Goal: Task Accomplishment & Management: Use online tool/utility

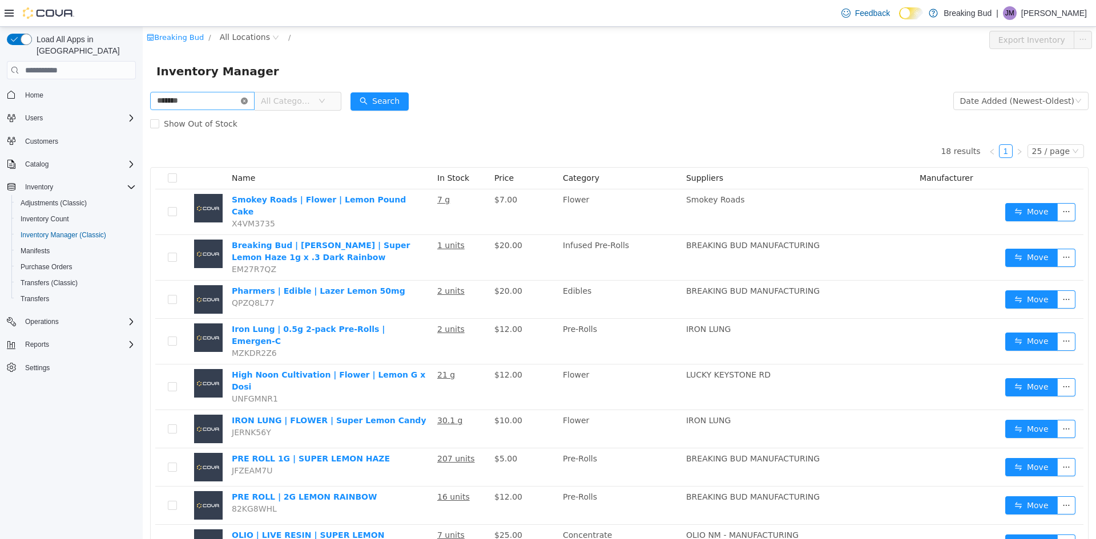
click at [248, 98] on icon "icon: close-circle" at bounding box center [244, 101] width 7 height 7
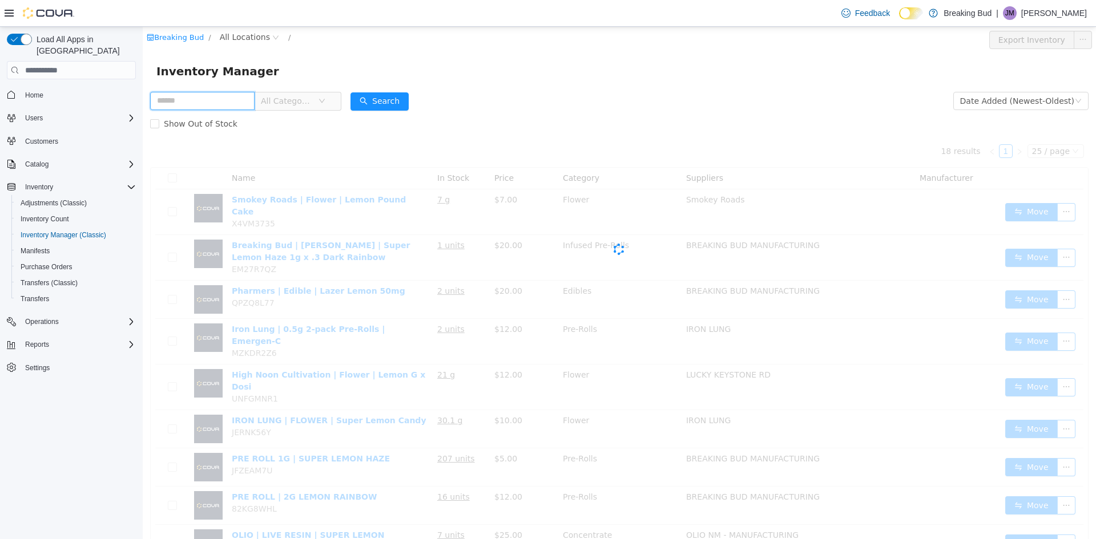
click at [253, 98] on input "text" at bounding box center [202, 101] width 104 height 18
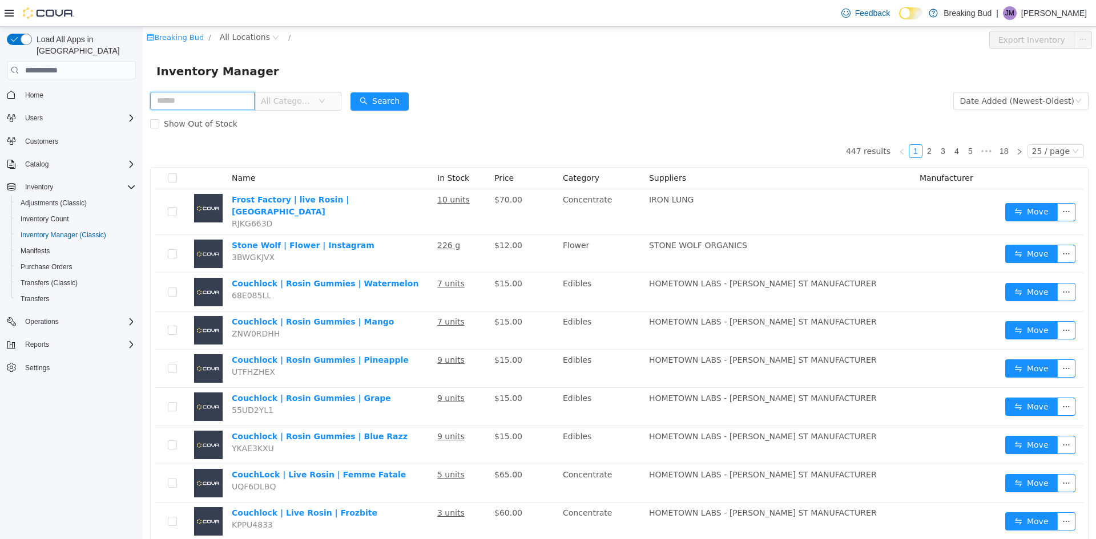
click at [248, 106] on input "text" at bounding box center [202, 101] width 104 height 18
click at [208, 93] on input "text" at bounding box center [202, 101] width 104 height 18
type input "********"
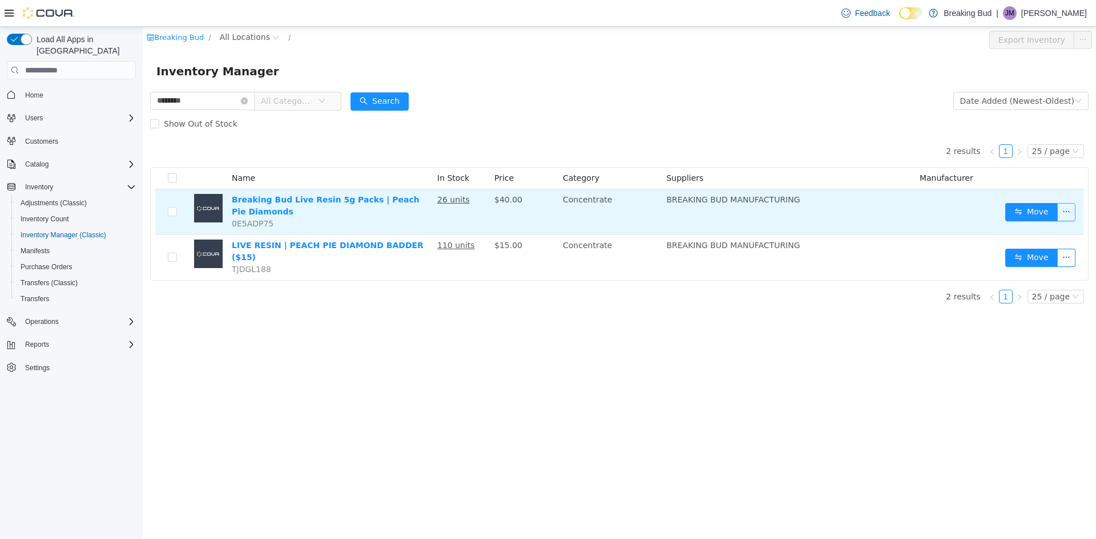
click at [1069, 205] on button "button" at bounding box center [1066, 212] width 18 height 18
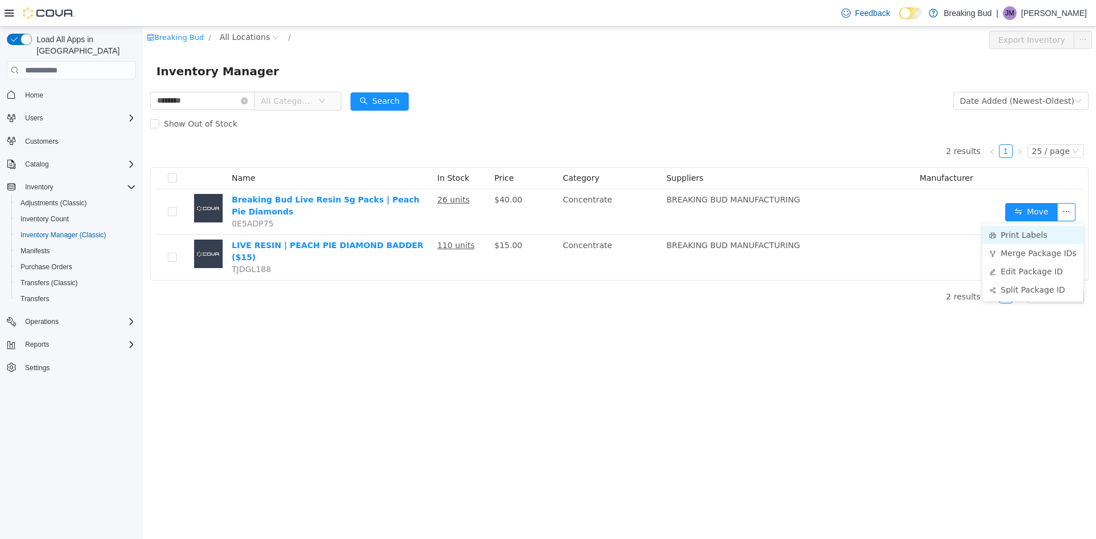
click at [1008, 238] on li "Print Labels" at bounding box center [1032, 235] width 101 height 18
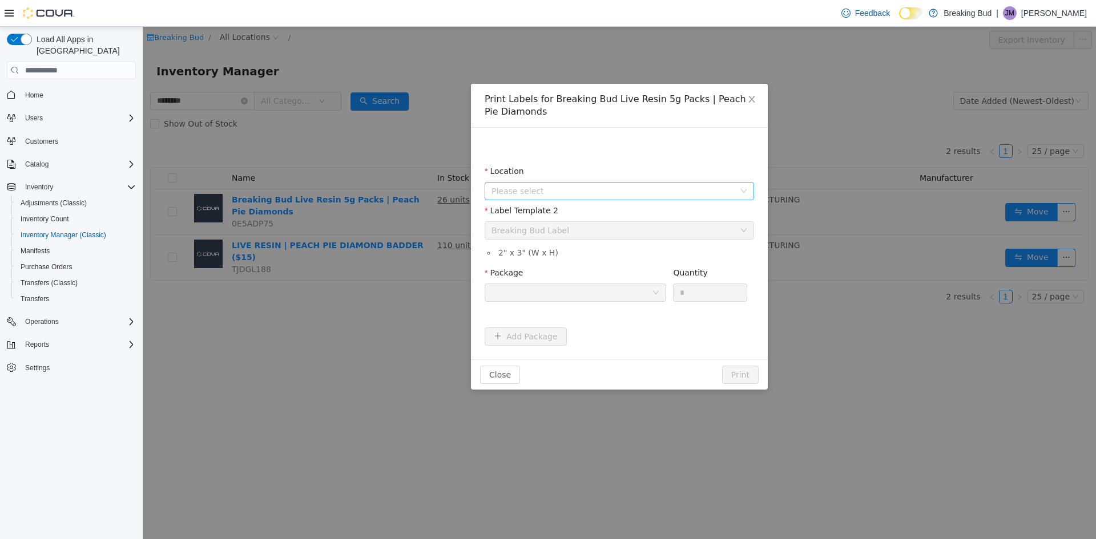
click at [532, 183] on span "Please select" at bounding box center [615, 191] width 248 height 17
drag, startPoint x: 548, startPoint y: 254, endPoint x: 544, endPoint y: 245, distance: 10.0
click at [546, 254] on span "[STREET_ADDRESS]" at bounding box center [553, 254] width 79 height 9
click at [543, 231] on div "Breaking Bud Label" at bounding box center [530, 230] width 78 height 17
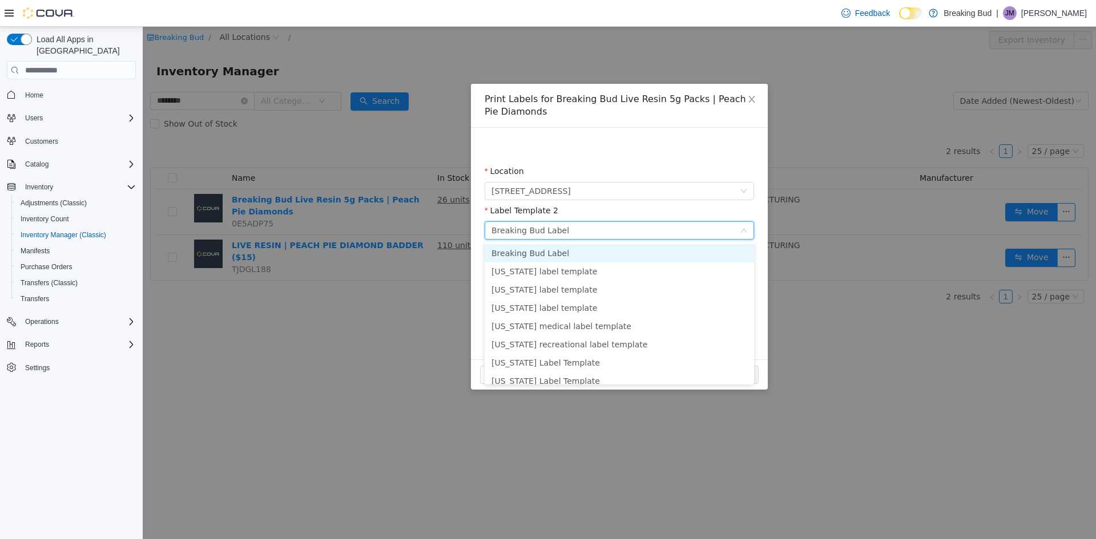
click at [597, 252] on li "Breaking Bud Label" at bounding box center [618, 253] width 269 height 18
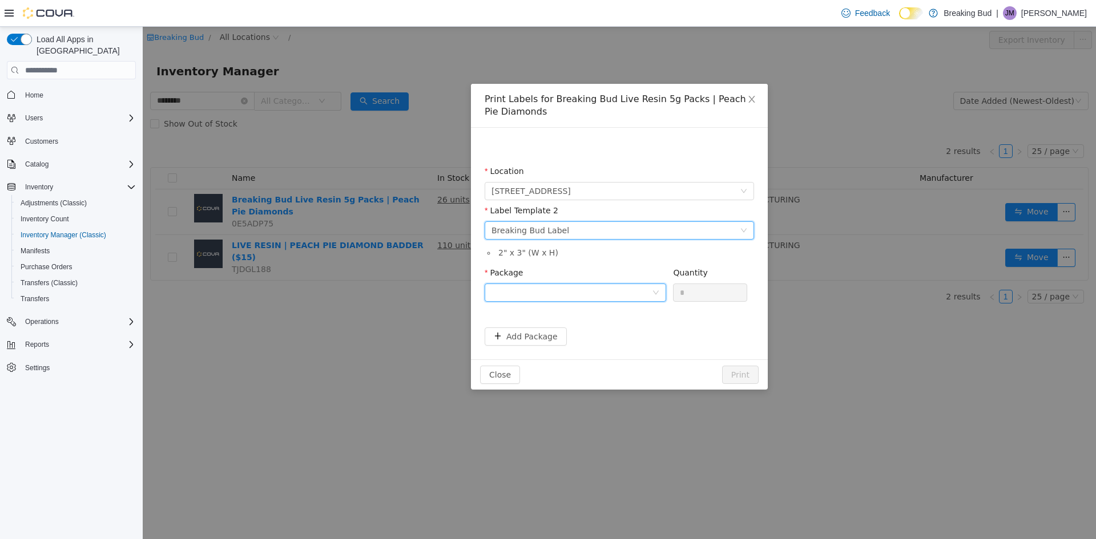
click at [608, 292] on div at bounding box center [571, 292] width 160 height 17
click at [621, 334] on li "9401021334337809" at bounding box center [574, 334] width 181 height 18
click at [705, 289] on input "*" at bounding box center [709, 292] width 73 height 17
drag, startPoint x: 697, startPoint y: 290, endPoint x: 688, endPoint y: 290, distance: 8.6
click at [689, 290] on input "*" at bounding box center [709, 292] width 73 height 17
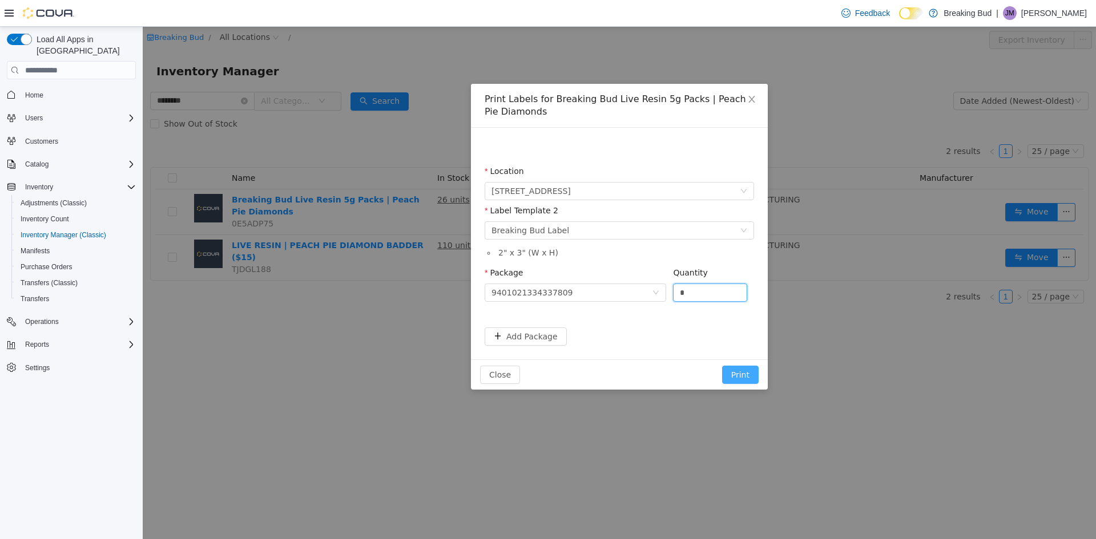
type input "*"
click at [744, 375] on button "Print" at bounding box center [740, 375] width 37 height 18
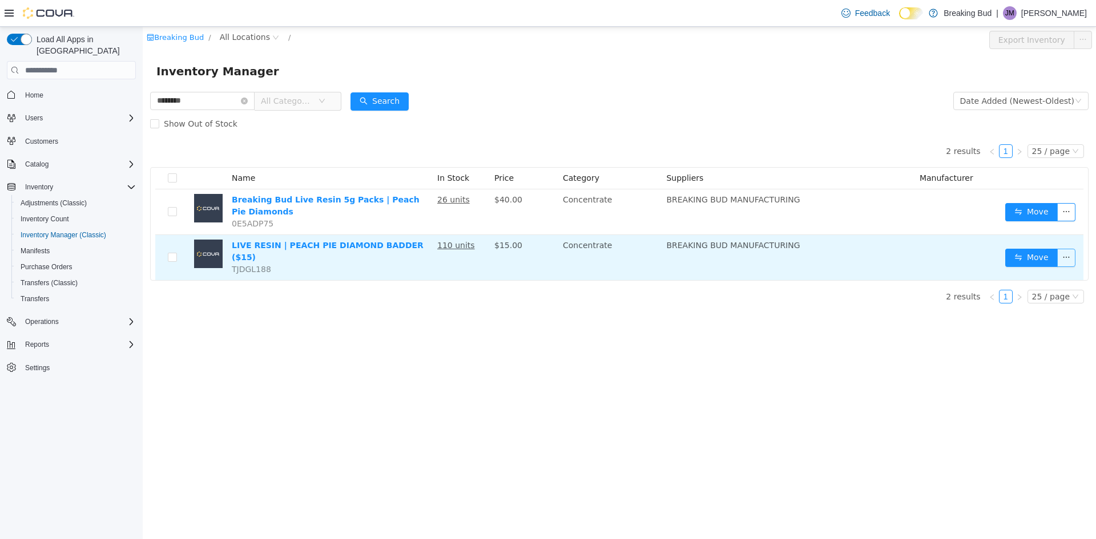
click at [1069, 258] on button "button" at bounding box center [1066, 258] width 18 height 18
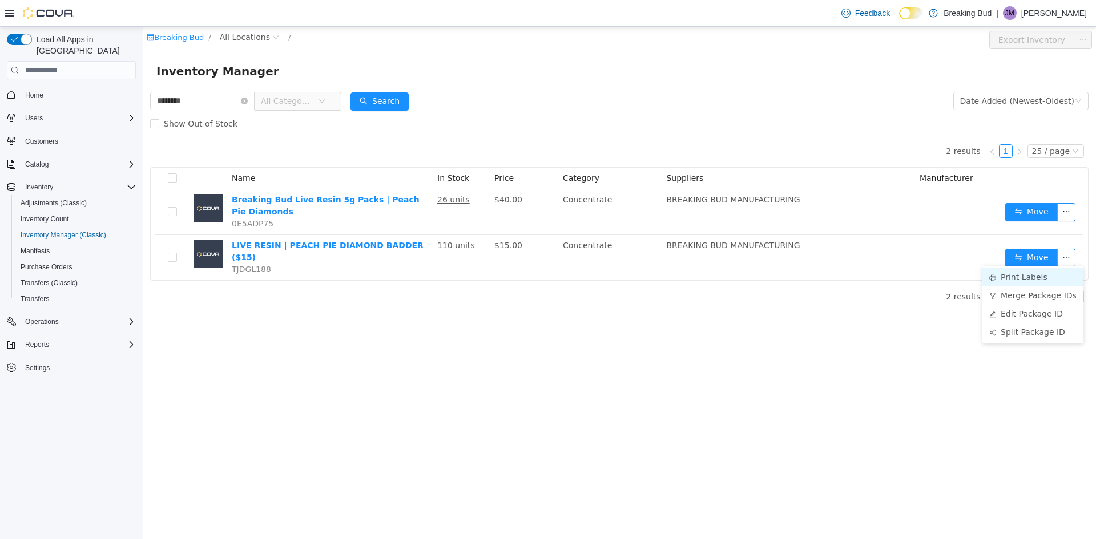
click at [1019, 274] on li "Print Labels" at bounding box center [1032, 277] width 101 height 18
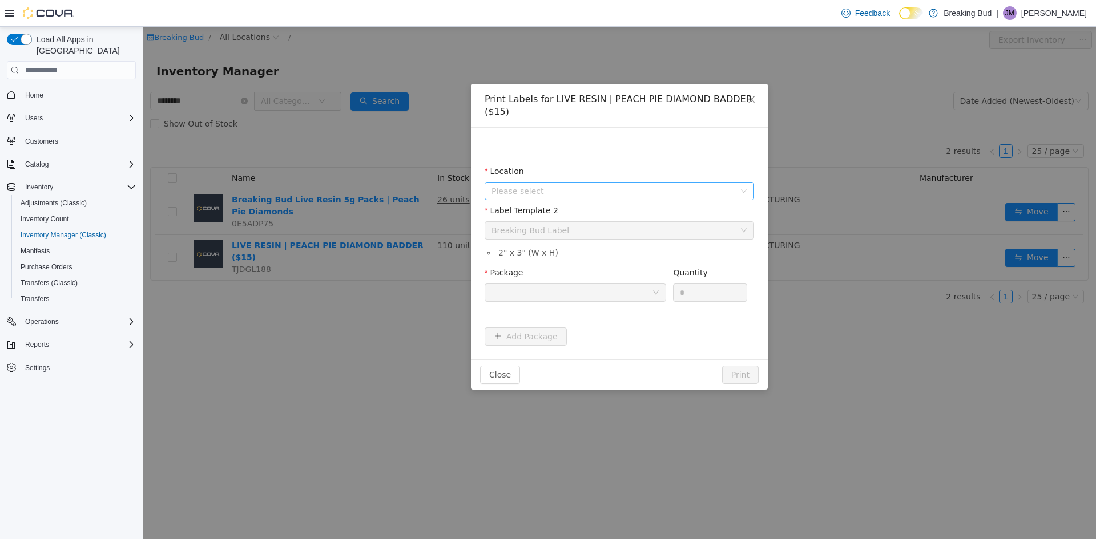
click at [556, 189] on span "Please select" at bounding box center [612, 190] width 243 height 11
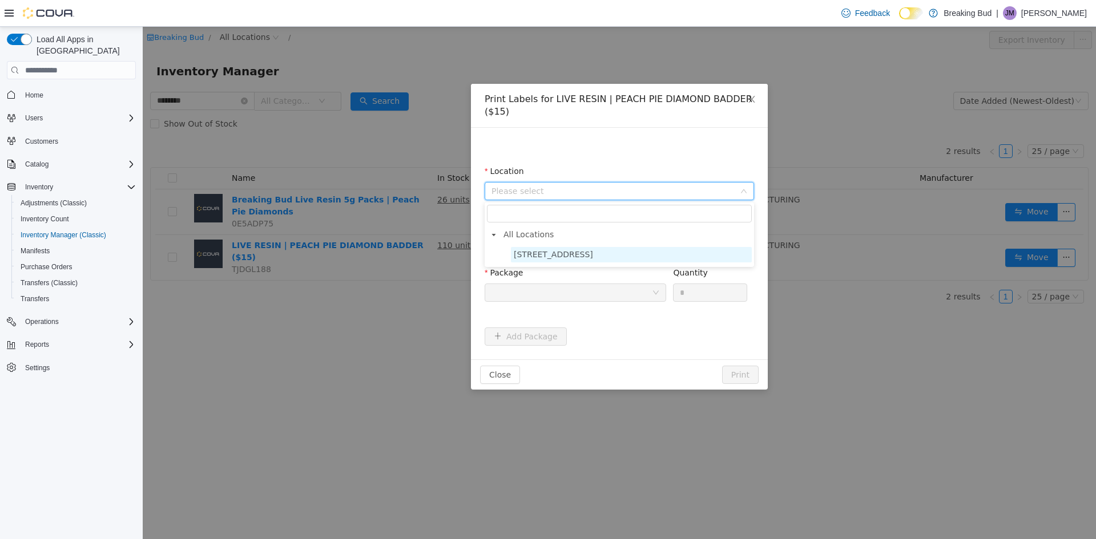
click at [583, 252] on span "[STREET_ADDRESS]" at bounding box center [631, 254] width 241 height 15
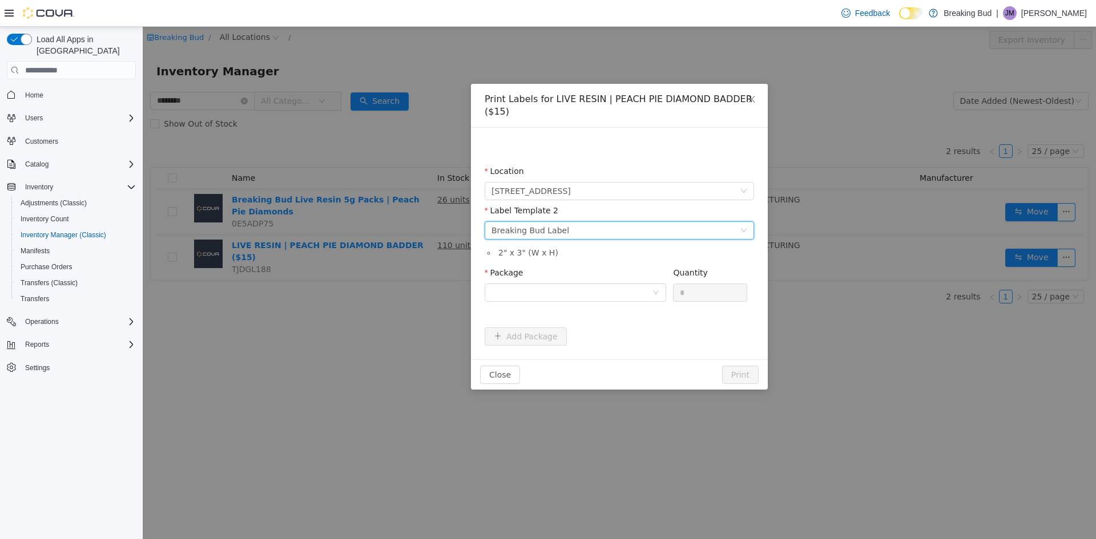
click at [580, 228] on div "Please select a label template Breaking Bud Label" at bounding box center [615, 230] width 248 height 17
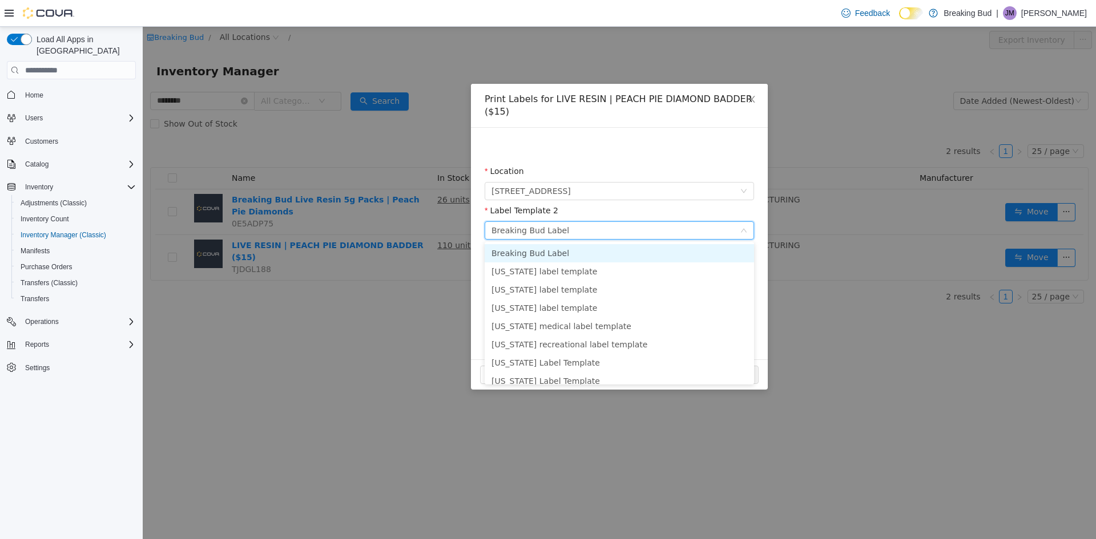
click at [580, 253] on li "Breaking Bud Label" at bounding box center [618, 253] width 269 height 18
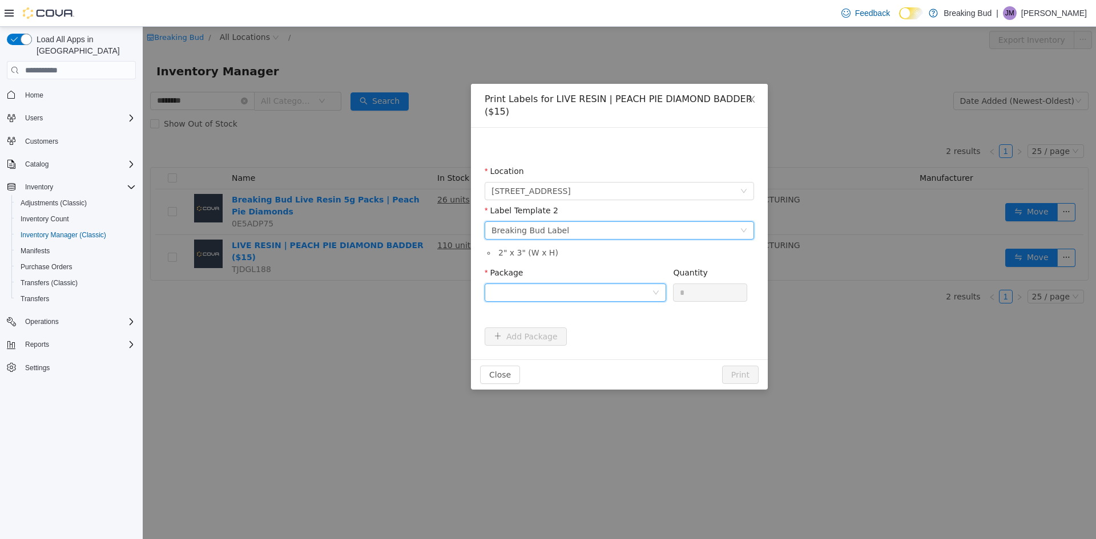
drag, startPoint x: 591, startPoint y: 292, endPoint x: 598, endPoint y: 296, distance: 8.2
click at [599, 296] on div at bounding box center [571, 292] width 160 height 17
click at [599, 339] on li "9401021334337809" at bounding box center [574, 334] width 181 height 18
drag, startPoint x: 706, startPoint y: 288, endPoint x: 488, endPoint y: 303, distance: 218.5
click at [488, 277] on span "Package 9401021334337809 Quantity *" at bounding box center [615, 272] width 262 height 9
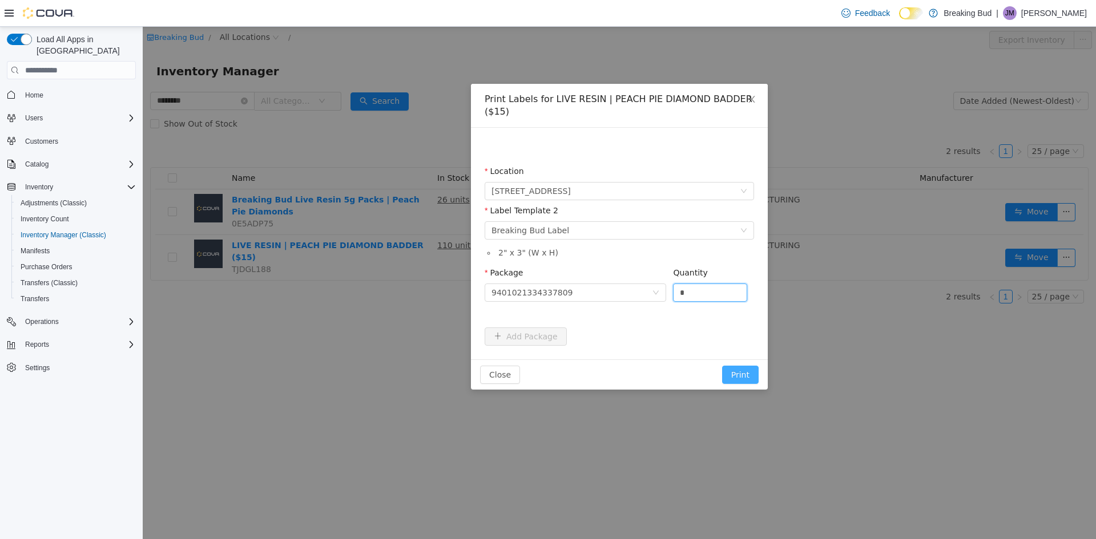
type input "*"
click at [745, 378] on button "Print" at bounding box center [740, 375] width 37 height 18
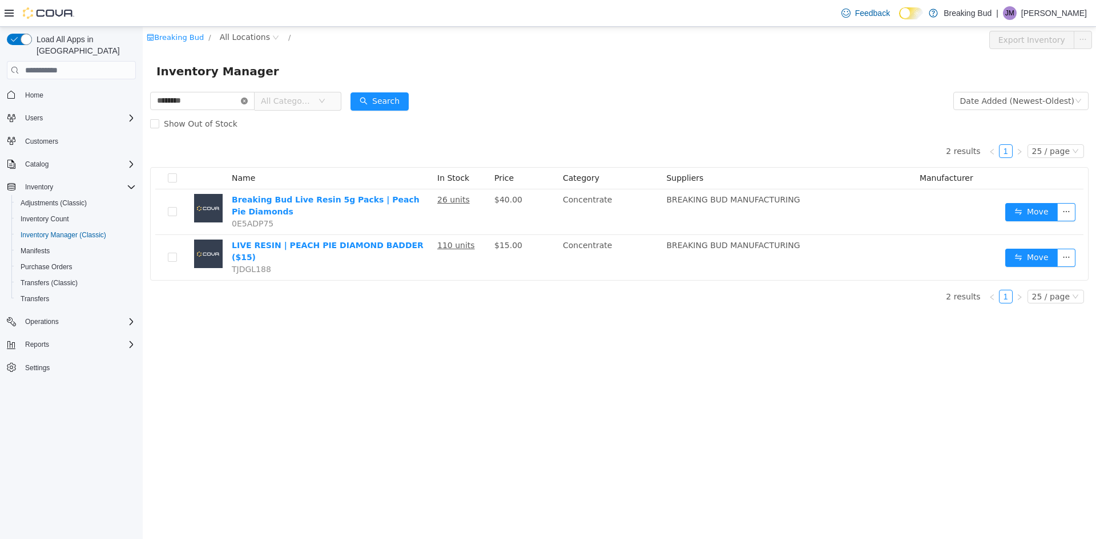
click at [248, 99] on icon "icon: close-circle" at bounding box center [244, 101] width 7 height 7
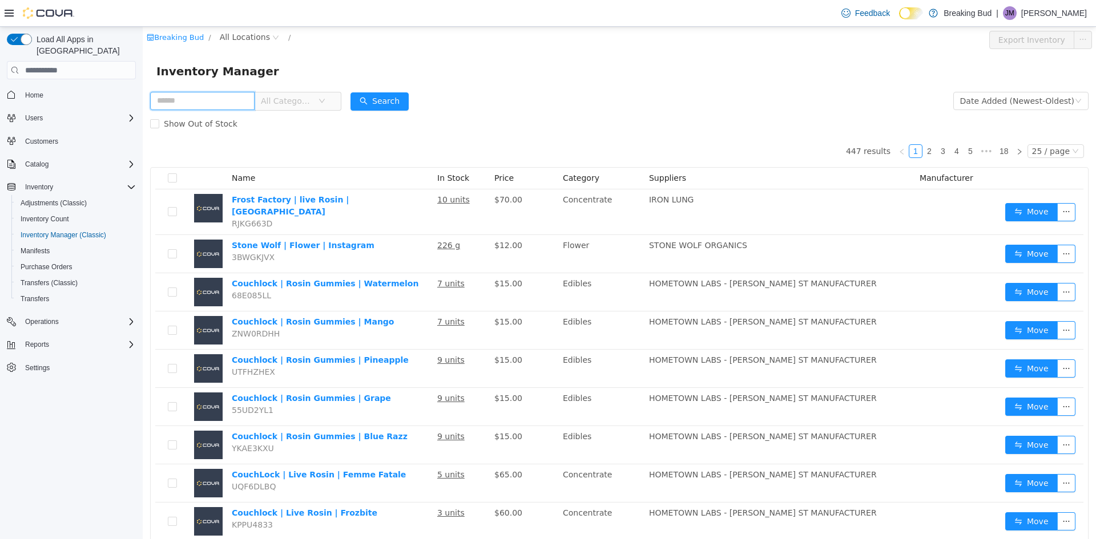
click at [231, 99] on input "text" at bounding box center [202, 101] width 104 height 18
type input "*******"
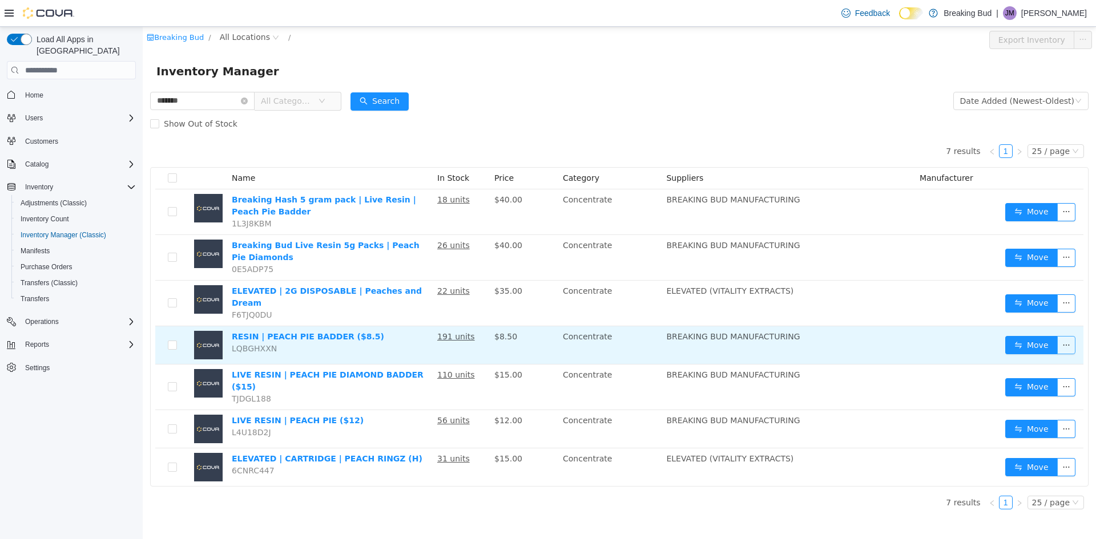
click at [1068, 336] on button "button" at bounding box center [1066, 345] width 18 height 18
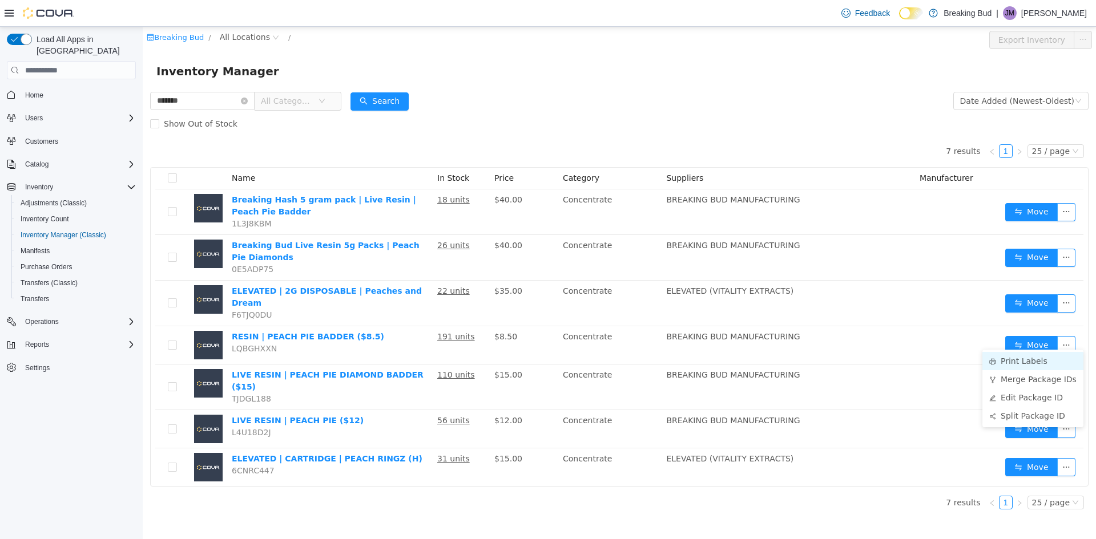
click at [1014, 356] on li "Print Labels" at bounding box center [1032, 361] width 101 height 18
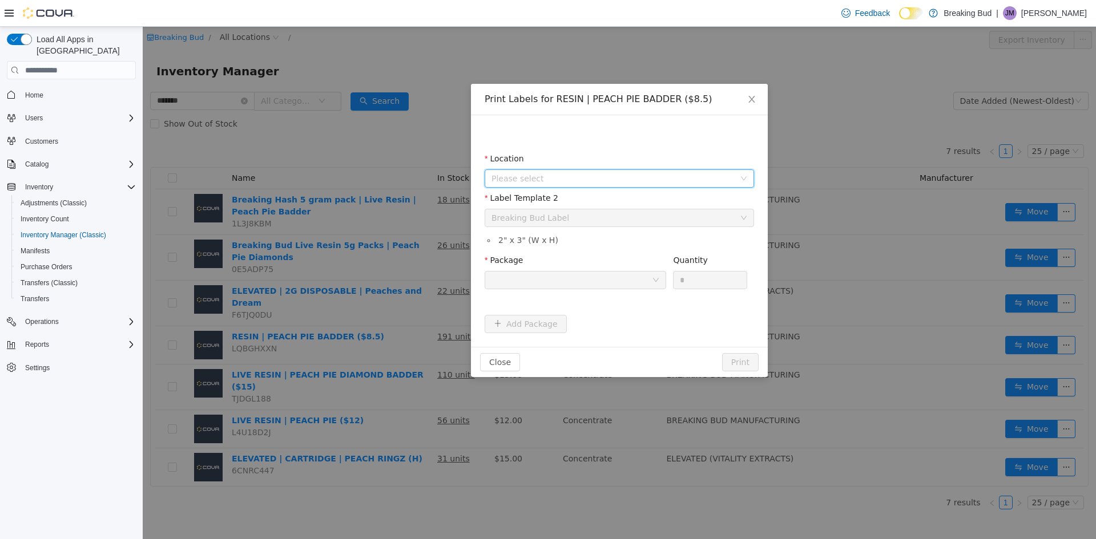
click at [555, 175] on span "Please select" at bounding box center [612, 178] width 243 height 11
click at [590, 243] on span "[STREET_ADDRESS]" at bounding box center [631, 242] width 241 height 15
click at [579, 276] on div at bounding box center [571, 280] width 160 height 17
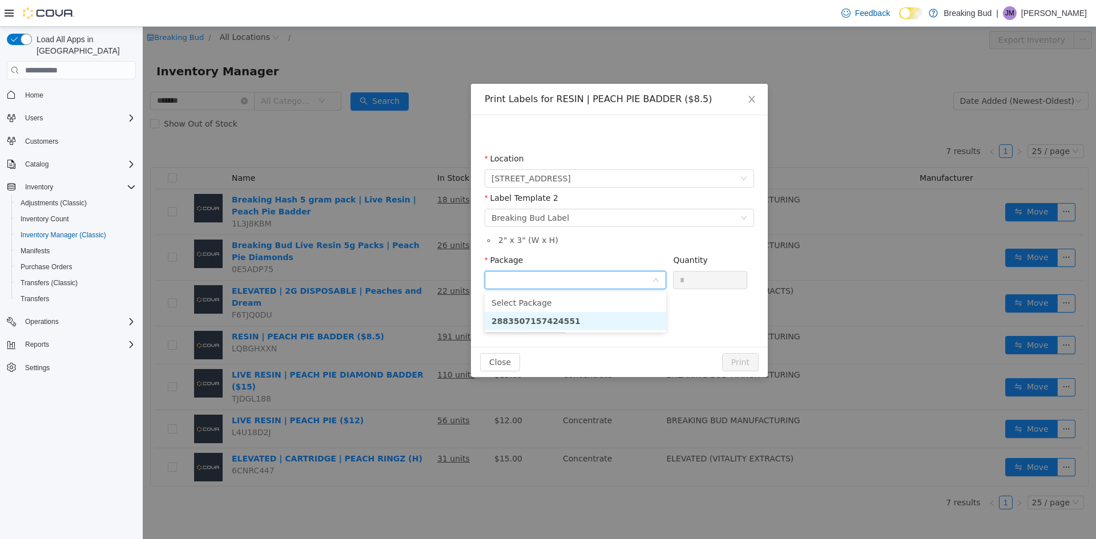
click at [587, 316] on li "2883507157424551" at bounding box center [574, 321] width 181 height 18
click at [710, 277] on input "*" at bounding box center [709, 280] width 73 height 17
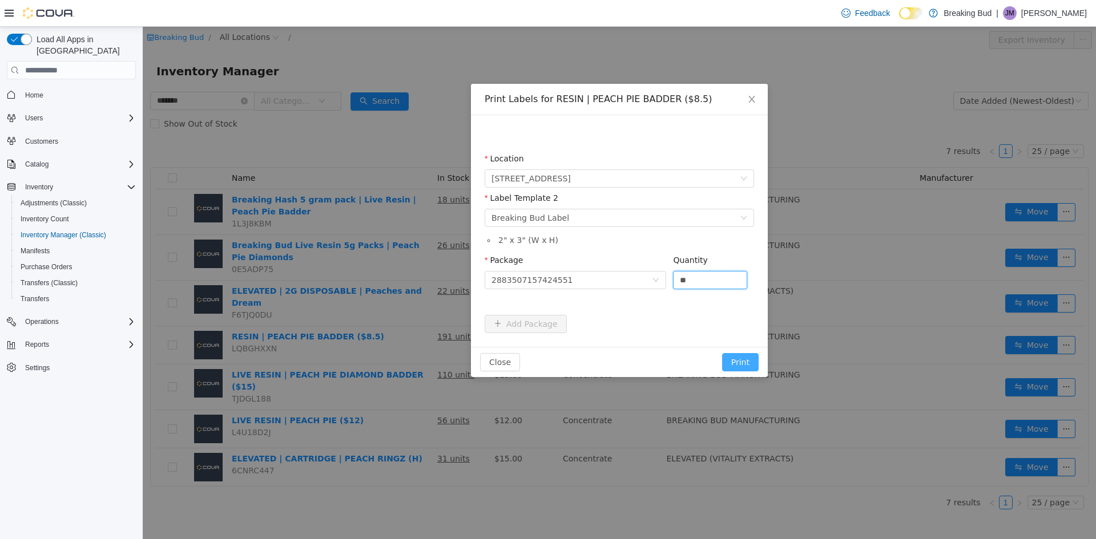
type input "**"
click at [736, 361] on button "Print" at bounding box center [740, 362] width 37 height 18
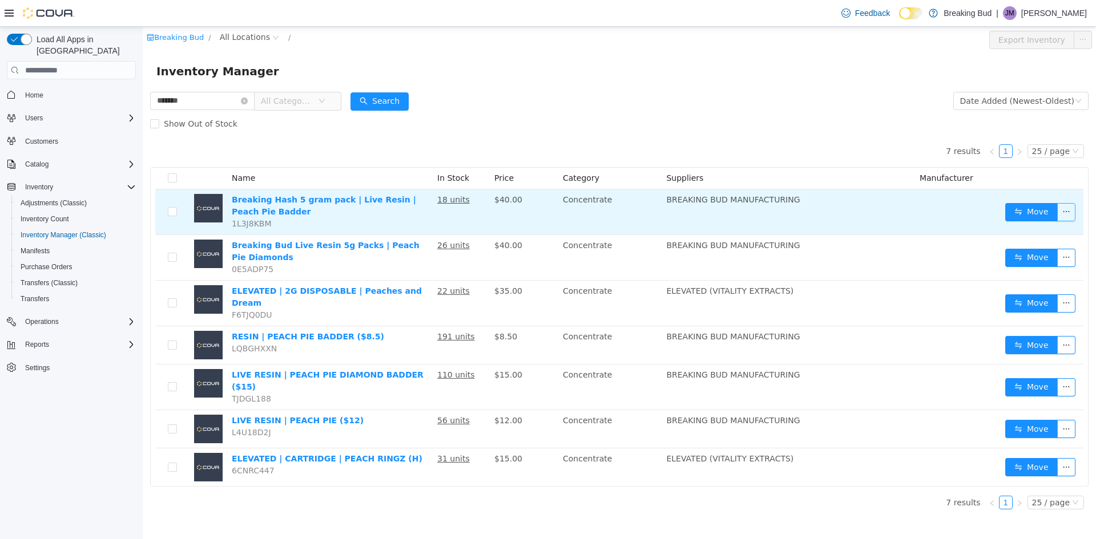
click at [1068, 216] on button "button" at bounding box center [1066, 212] width 18 height 18
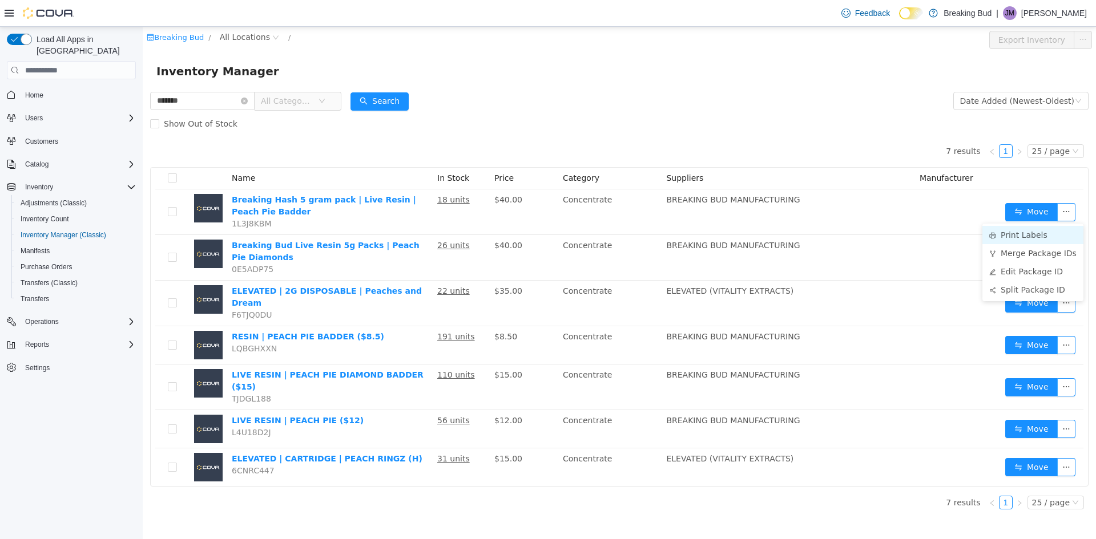
click at [1023, 237] on li "Print Labels" at bounding box center [1032, 235] width 101 height 18
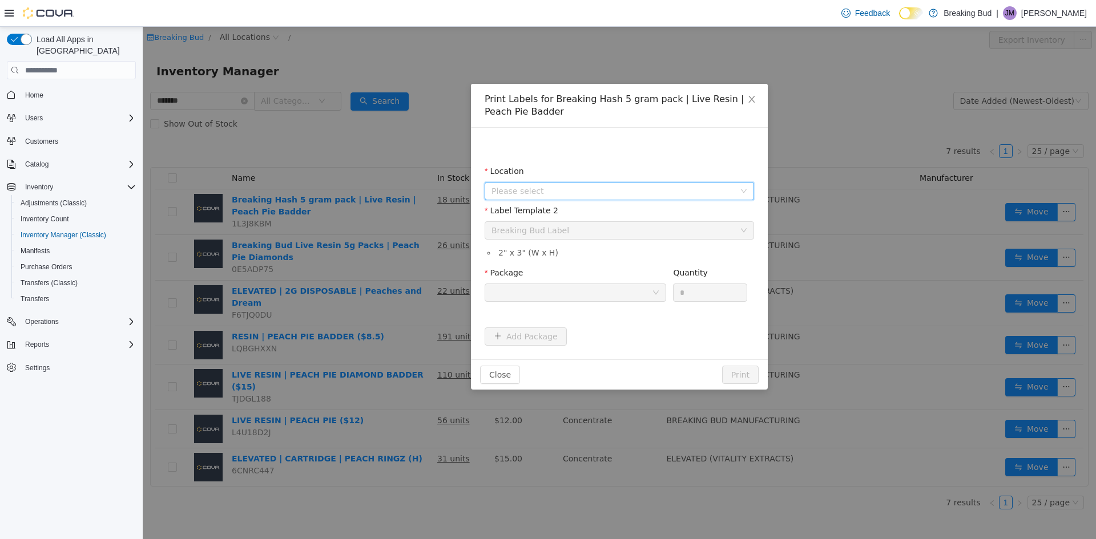
click at [518, 183] on span "Please select" at bounding box center [615, 191] width 248 height 17
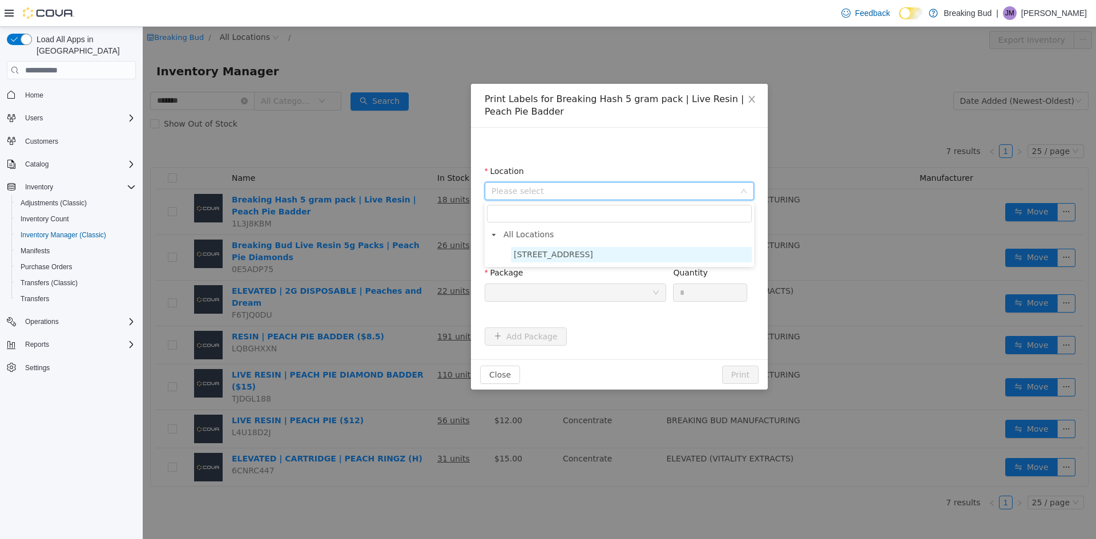
click at [535, 258] on span "[STREET_ADDRESS]" at bounding box center [553, 254] width 79 height 9
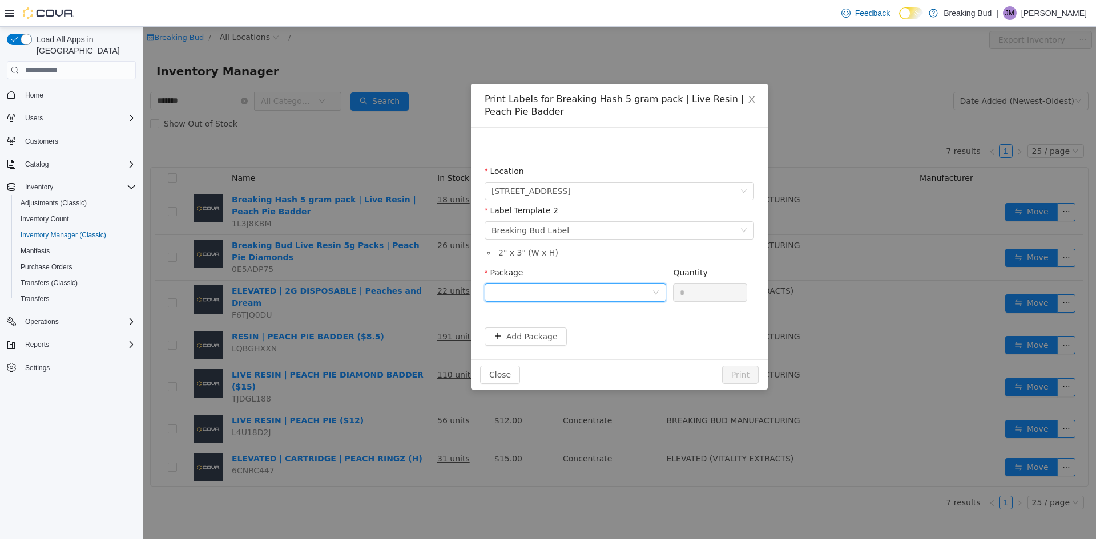
click at [536, 293] on div at bounding box center [571, 292] width 160 height 17
click at [547, 329] on strong "3548450341523433" at bounding box center [535, 333] width 89 height 9
drag, startPoint x: 682, startPoint y: 292, endPoint x: 476, endPoint y: 288, distance: 206.0
click at [476, 288] on div "Location [STREET_ADDRESS] Label Template 2 Please select a label template Break…" at bounding box center [619, 244] width 297 height 232
drag, startPoint x: 699, startPoint y: 288, endPoint x: 543, endPoint y: 289, distance: 156.4
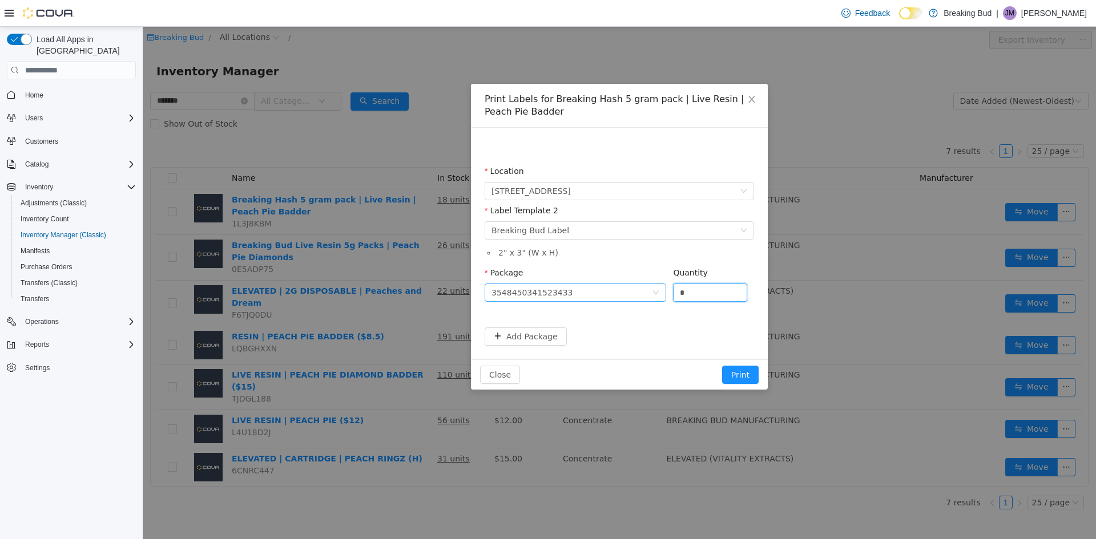
click at [543, 277] on span "Package 3548450341523433 Quantity *" at bounding box center [615, 272] width 262 height 9
type input "*"
click at [744, 378] on button "Print" at bounding box center [740, 375] width 37 height 18
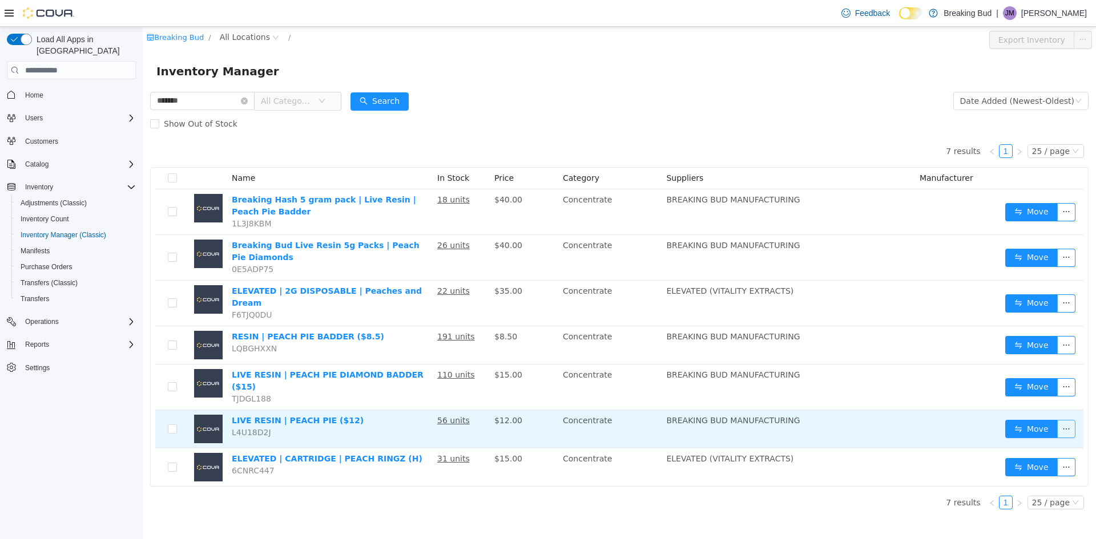
click at [1062, 420] on button "button" at bounding box center [1066, 429] width 18 height 18
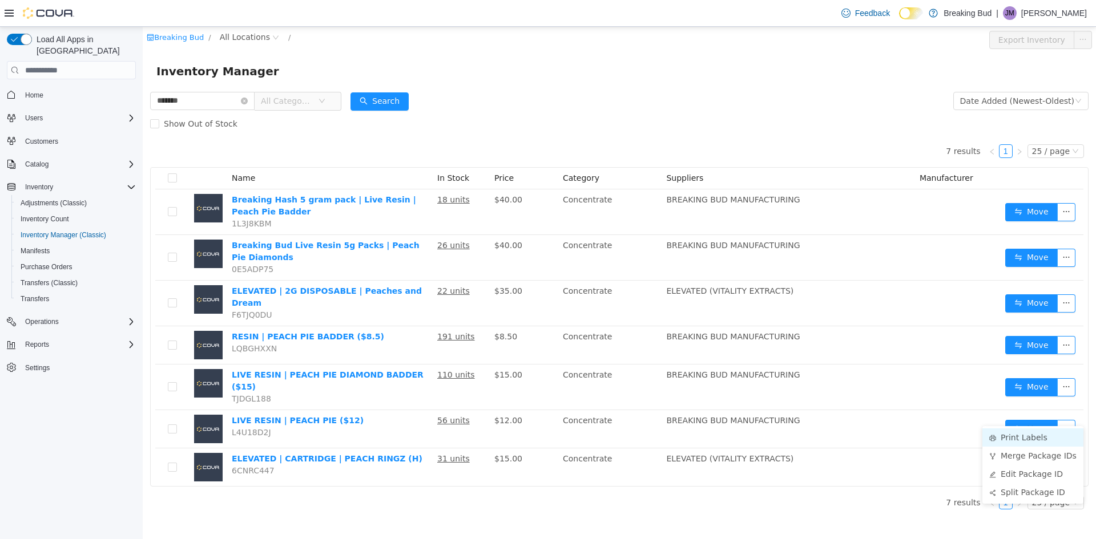
click at [1015, 438] on li "Print Labels" at bounding box center [1032, 438] width 101 height 18
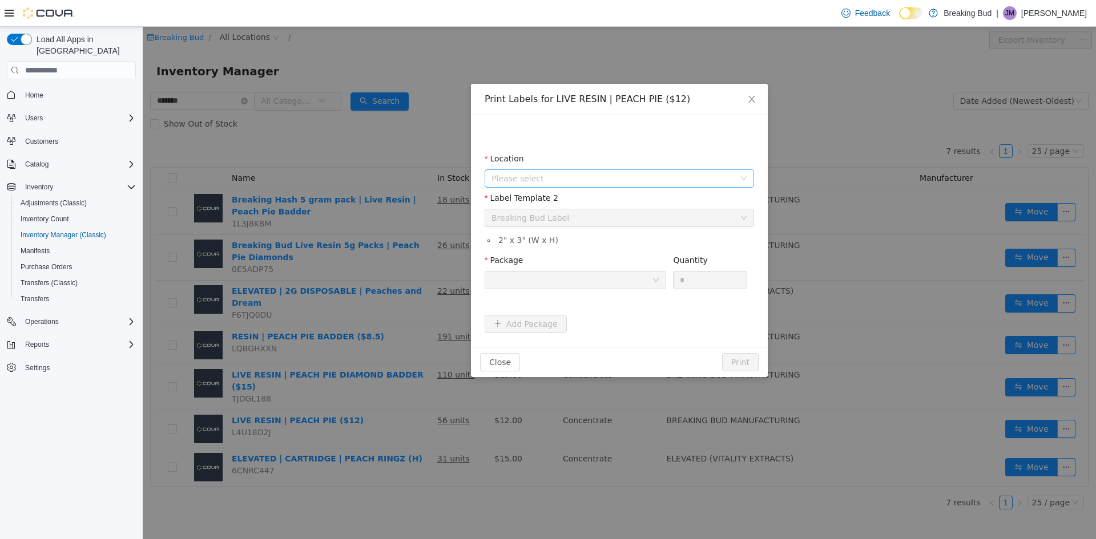
click at [518, 176] on span "Please select" at bounding box center [612, 178] width 243 height 11
click at [538, 241] on span "[STREET_ADDRESS]" at bounding box center [553, 241] width 79 height 9
click at [536, 277] on div at bounding box center [571, 280] width 160 height 17
click at [562, 321] on strong "3548450341523433" at bounding box center [535, 321] width 89 height 9
drag, startPoint x: 692, startPoint y: 285, endPoint x: 600, endPoint y: 273, distance: 92.6
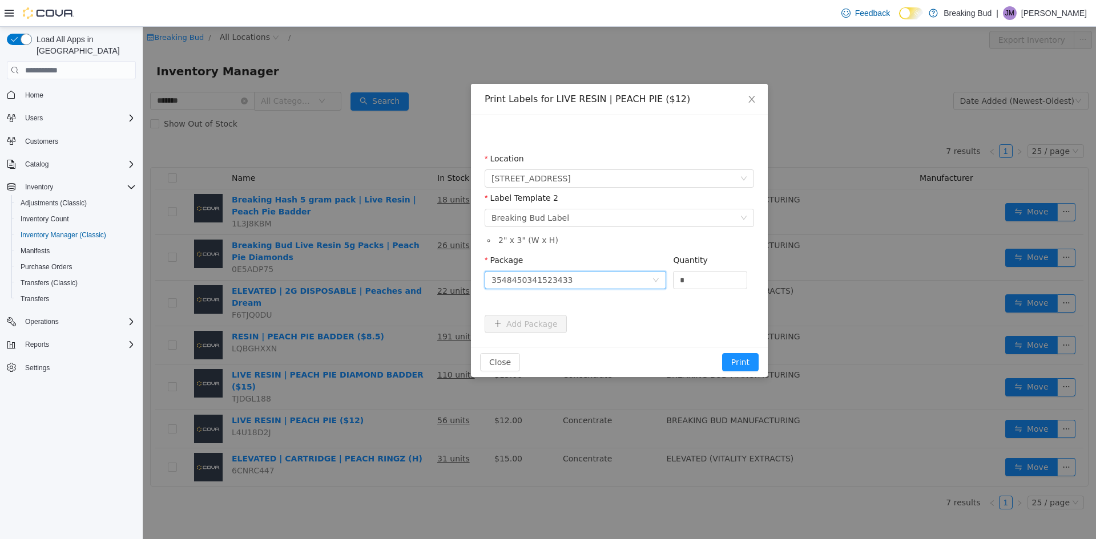
click at [600, 265] on span "Package 3548450341523433 Quantity *" at bounding box center [615, 260] width 262 height 9
type input "*"
click at [734, 358] on button "Print" at bounding box center [740, 362] width 37 height 18
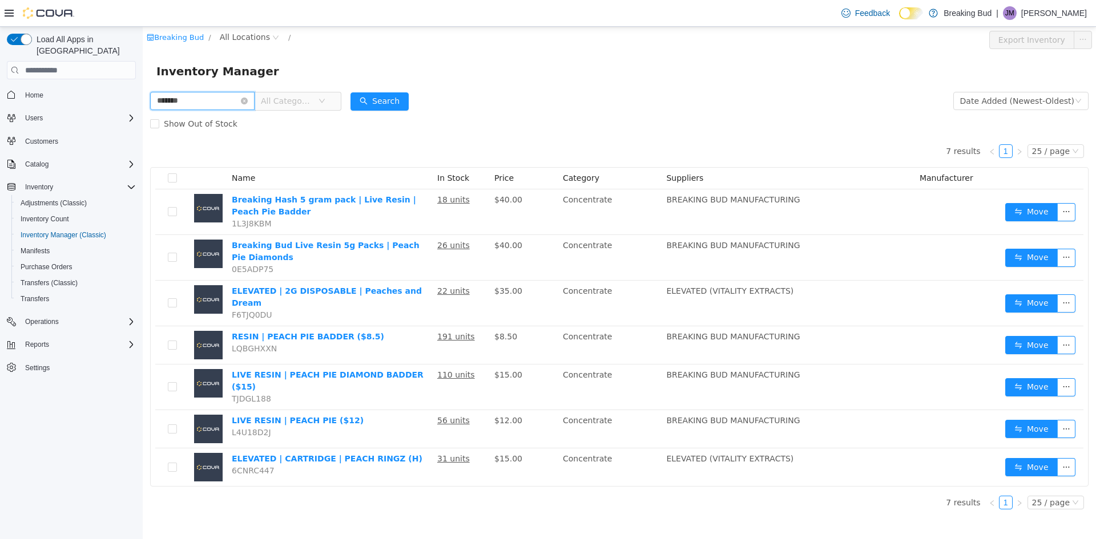
click at [250, 98] on input "*******" at bounding box center [202, 101] width 104 height 18
click at [248, 99] on icon "icon: close-circle" at bounding box center [244, 101] width 7 height 7
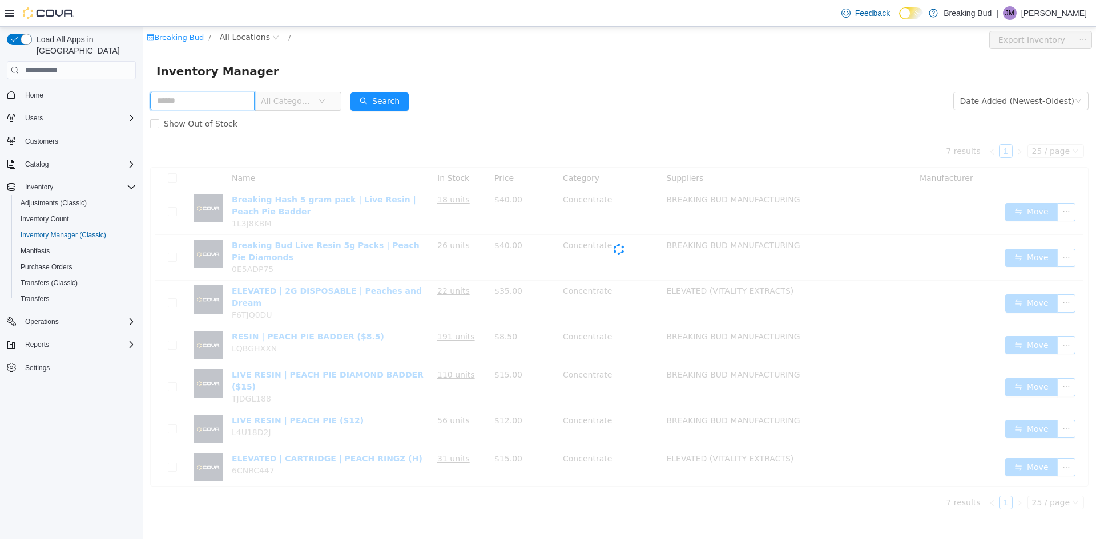
click at [180, 96] on input "text" at bounding box center [202, 101] width 104 height 18
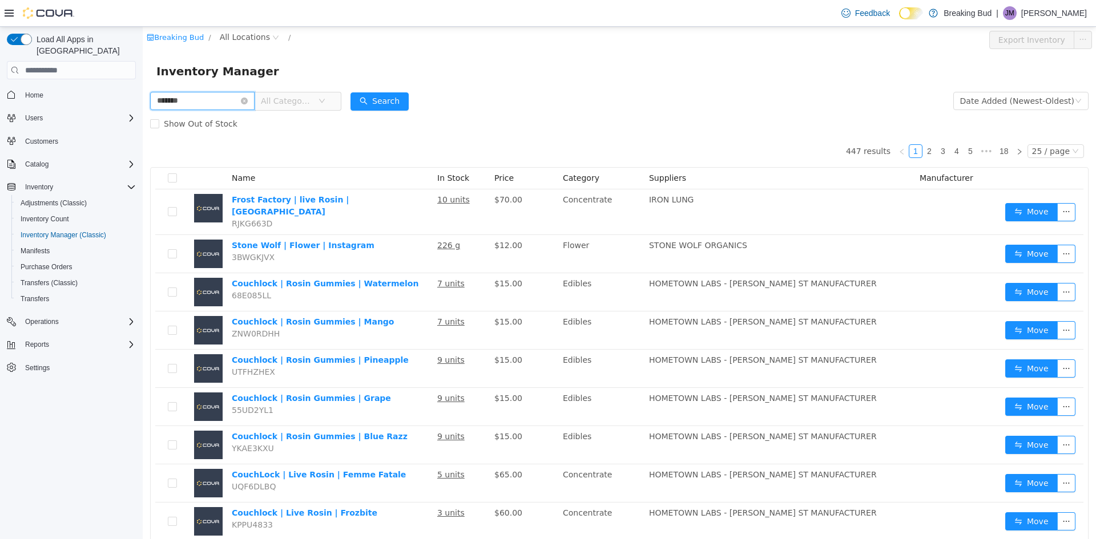
type input "*******"
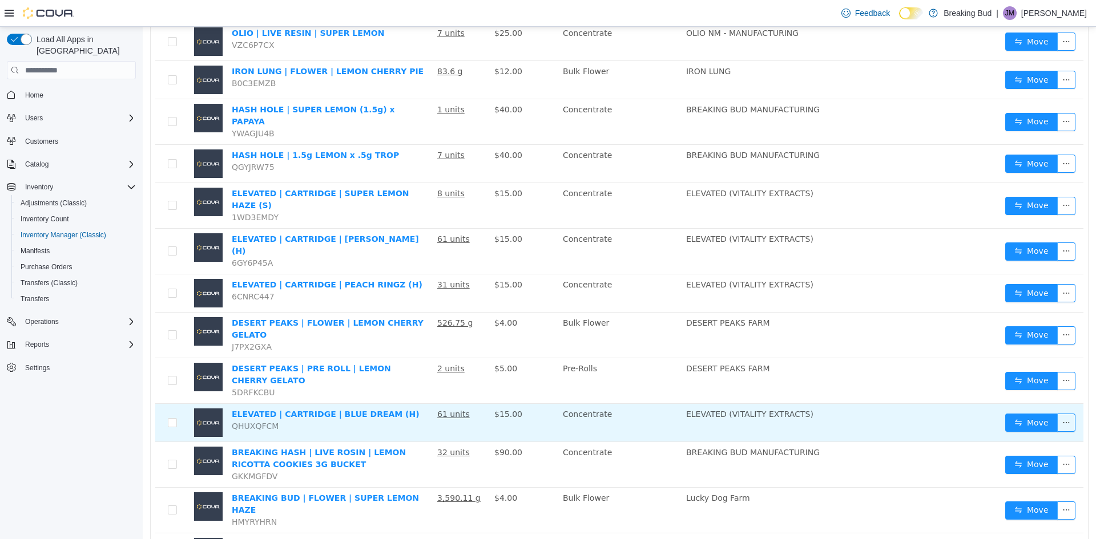
scroll to position [470, 0]
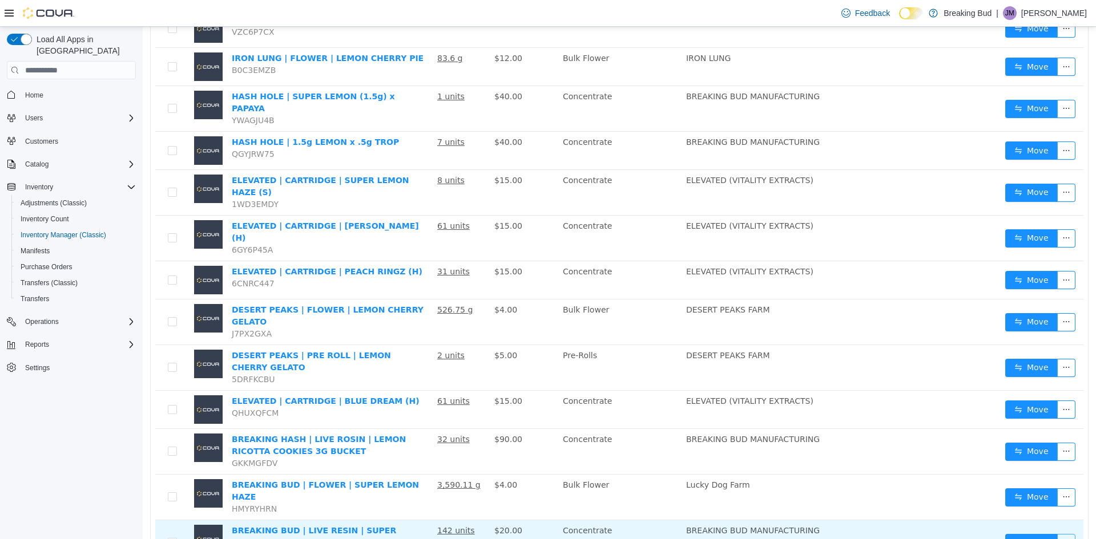
click at [1057, 534] on button "button" at bounding box center [1066, 543] width 18 height 18
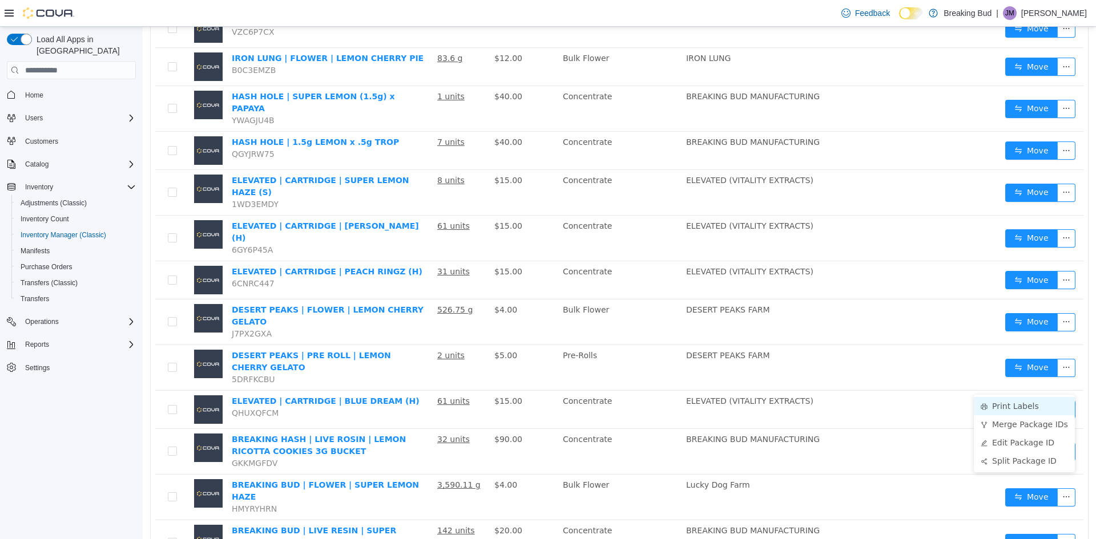
click at [1005, 404] on li "Print Labels" at bounding box center [1023, 406] width 101 height 18
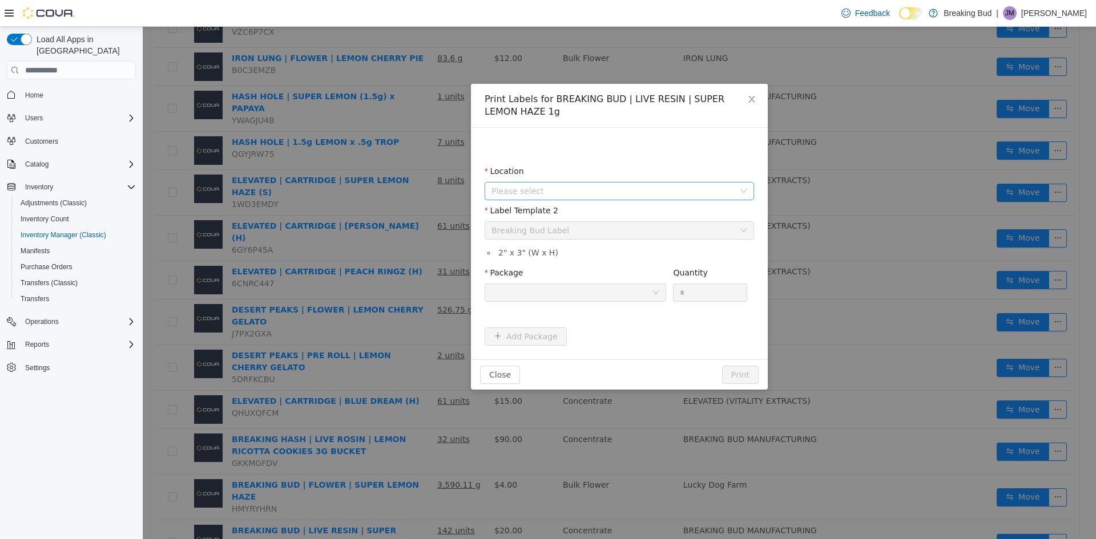
click at [544, 193] on span "Please select" at bounding box center [612, 190] width 243 height 11
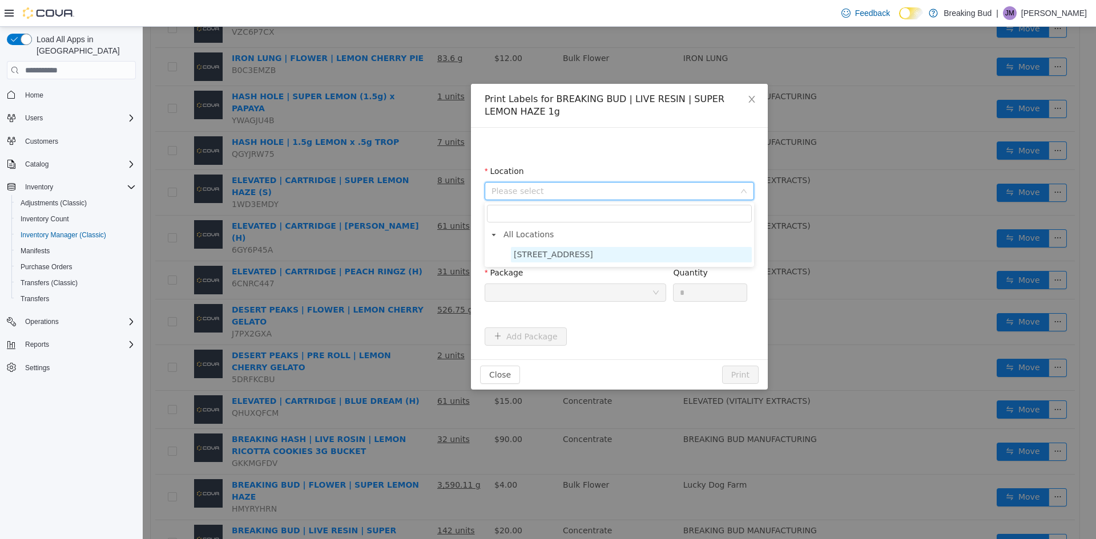
click at [567, 252] on span "[STREET_ADDRESS]" at bounding box center [553, 254] width 79 height 9
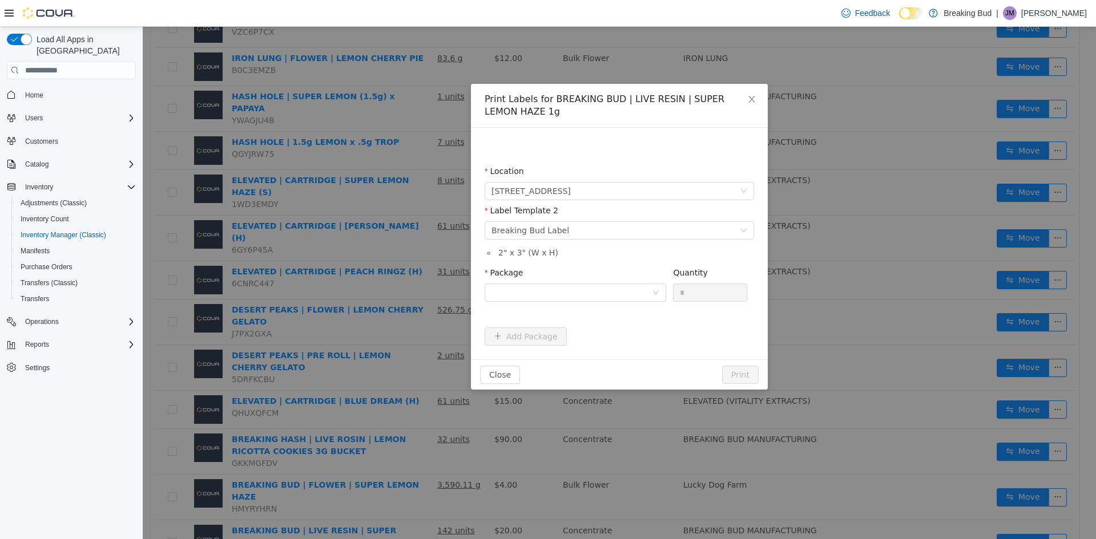
click at [563, 281] on div "Package" at bounding box center [574, 275] width 181 height 17
click at [569, 290] on div at bounding box center [571, 292] width 160 height 17
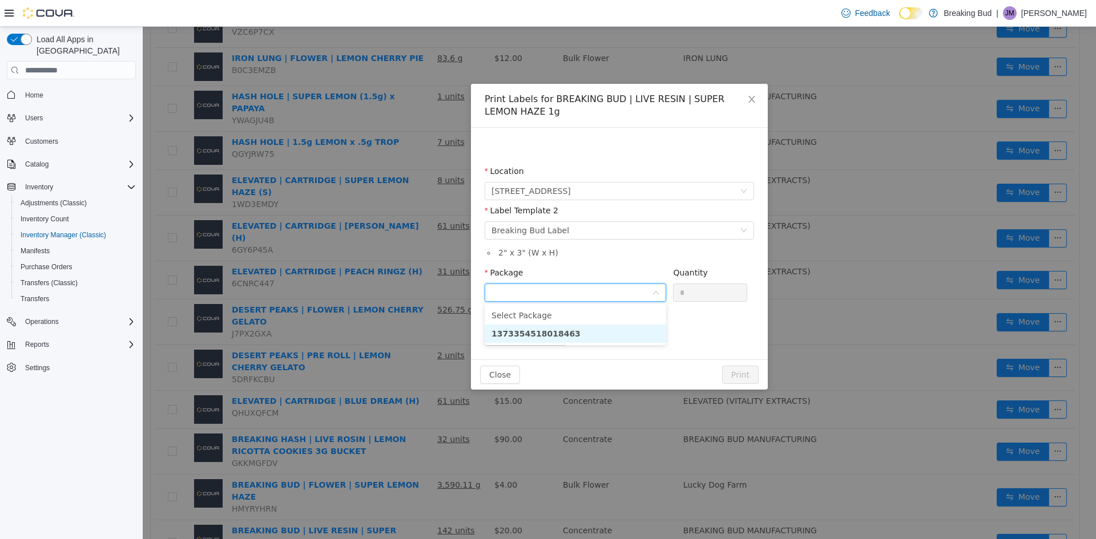
click at [560, 335] on strong "1373354518018463" at bounding box center [535, 333] width 89 height 9
click at [720, 296] on input "*" at bounding box center [709, 292] width 73 height 17
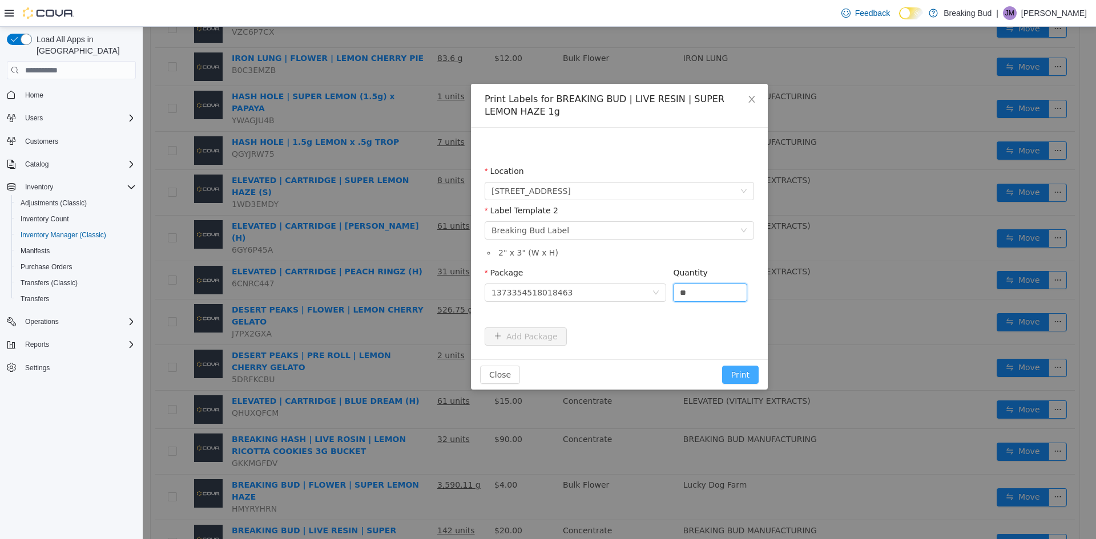
type input "**"
click at [745, 370] on button "Print" at bounding box center [740, 375] width 37 height 18
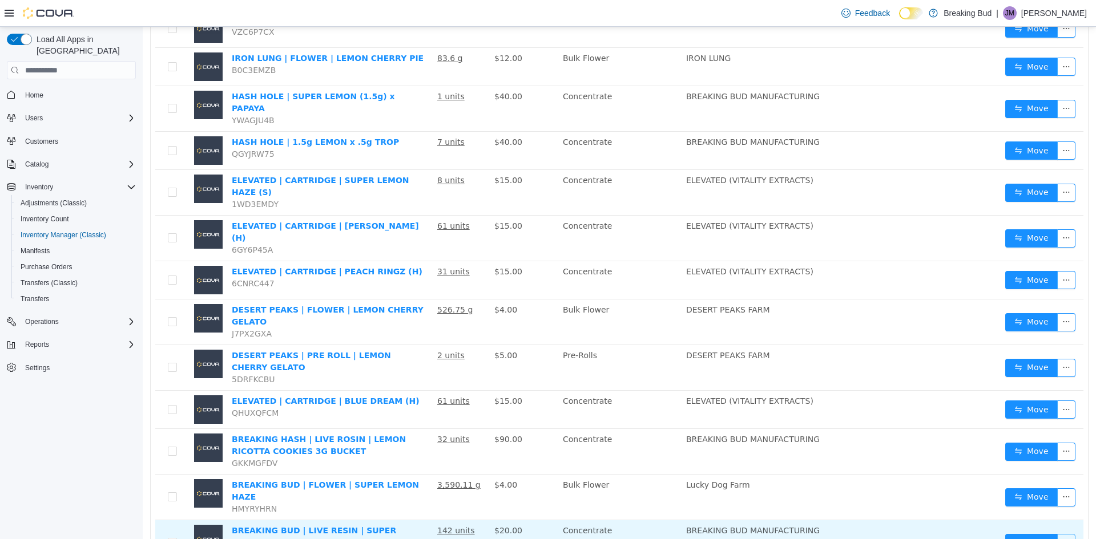
click at [1064, 534] on button "button" at bounding box center [1066, 543] width 18 height 18
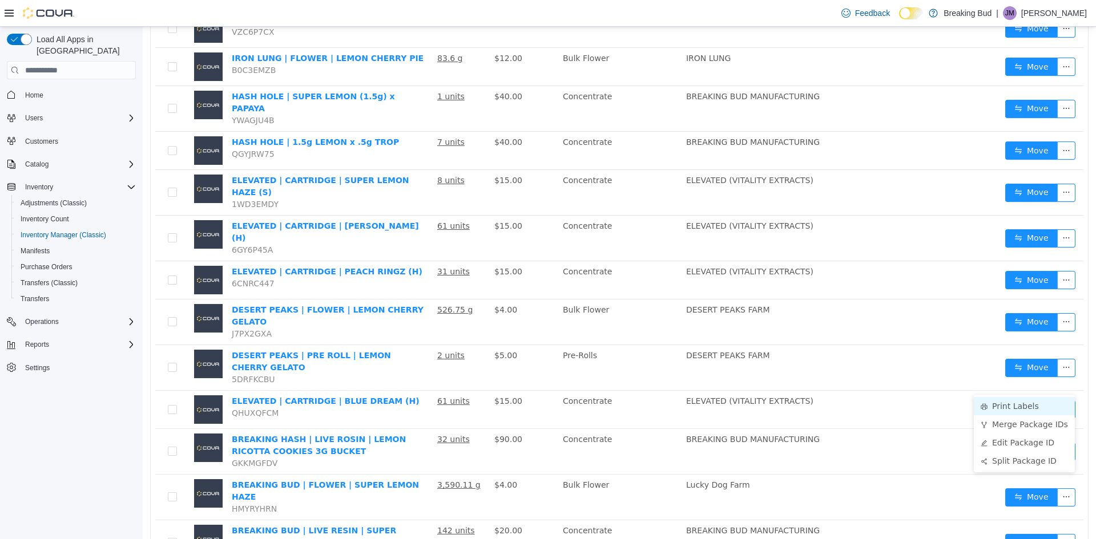
click at [1020, 398] on li "Print Labels" at bounding box center [1023, 406] width 101 height 18
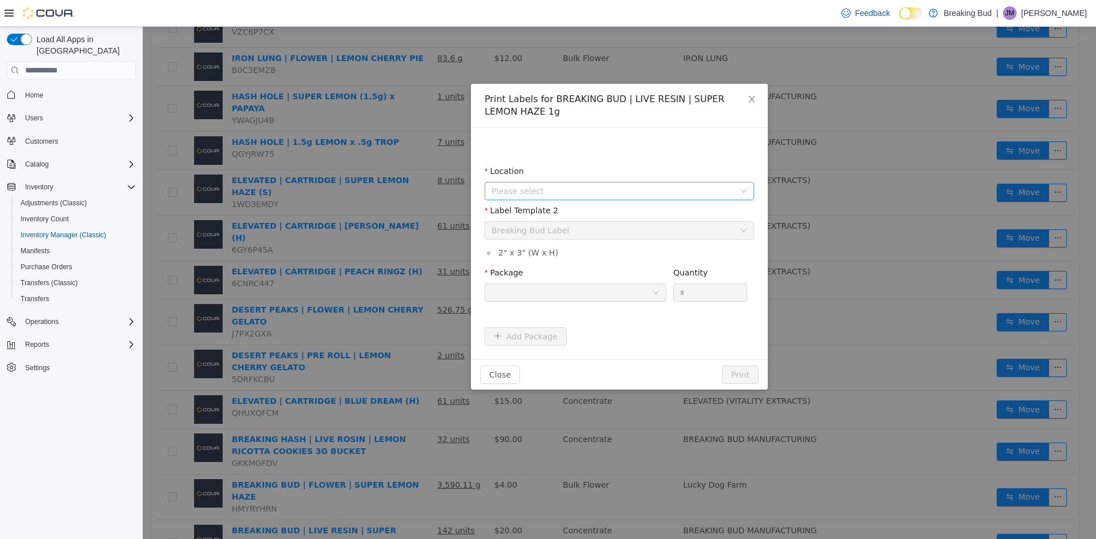
click at [526, 188] on span "Please select" at bounding box center [612, 190] width 243 height 11
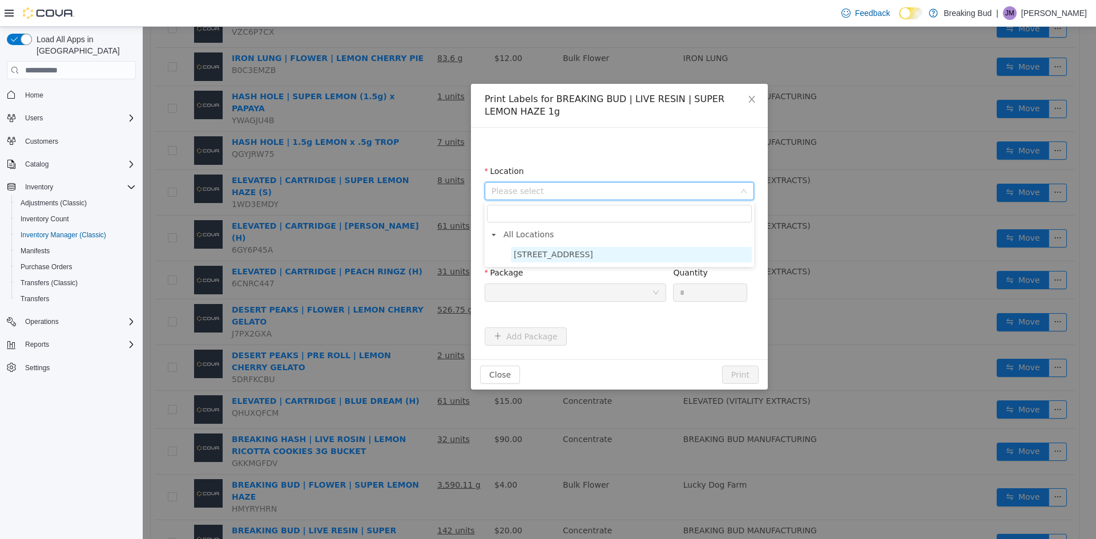
click at [547, 254] on span "[STREET_ADDRESS]" at bounding box center [553, 254] width 79 height 9
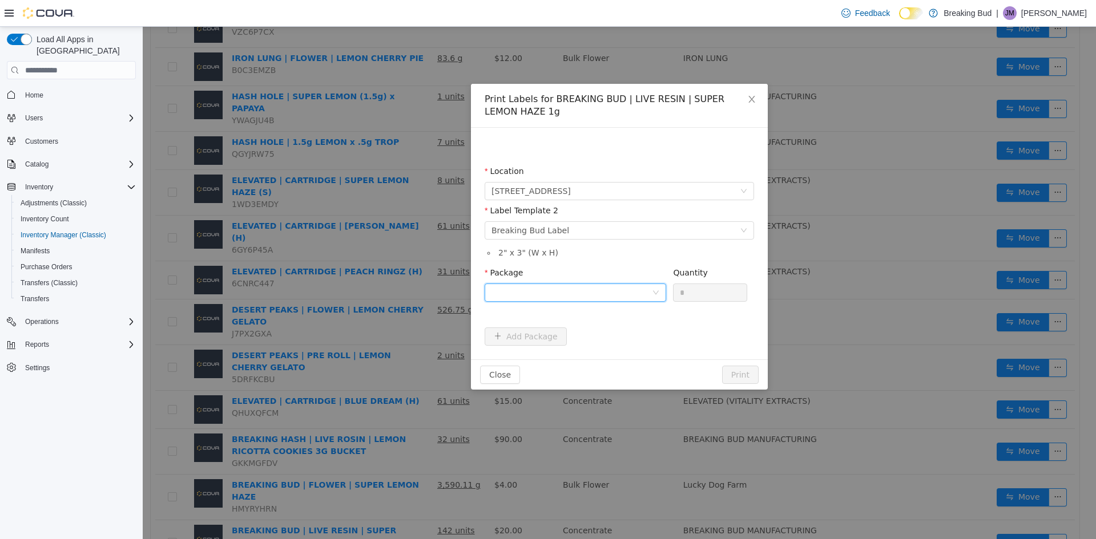
click at [546, 292] on div at bounding box center [571, 292] width 160 height 17
click at [563, 330] on li "1373354518018463" at bounding box center [574, 334] width 181 height 18
click at [704, 289] on input "*" at bounding box center [709, 292] width 73 height 17
type input "*"
click at [745, 371] on button "Print" at bounding box center [740, 375] width 37 height 18
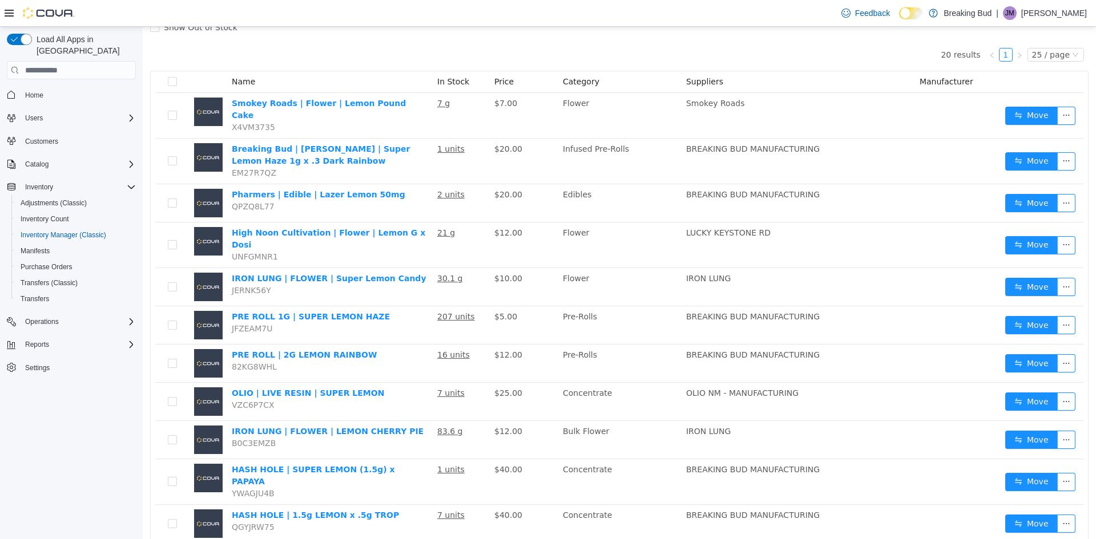
scroll to position [70, 0]
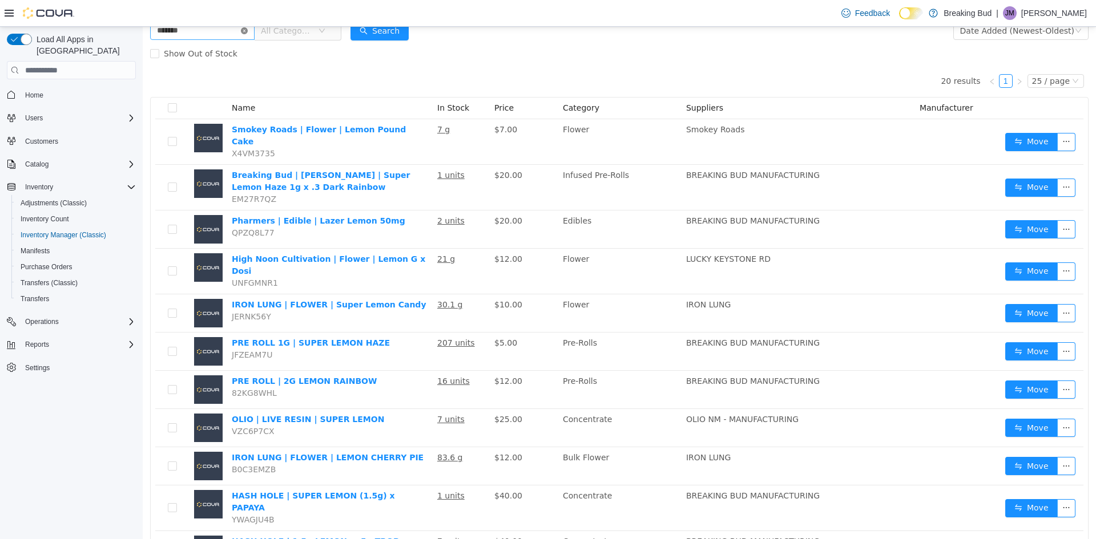
click at [248, 28] on icon "icon: close-circle" at bounding box center [244, 30] width 7 height 7
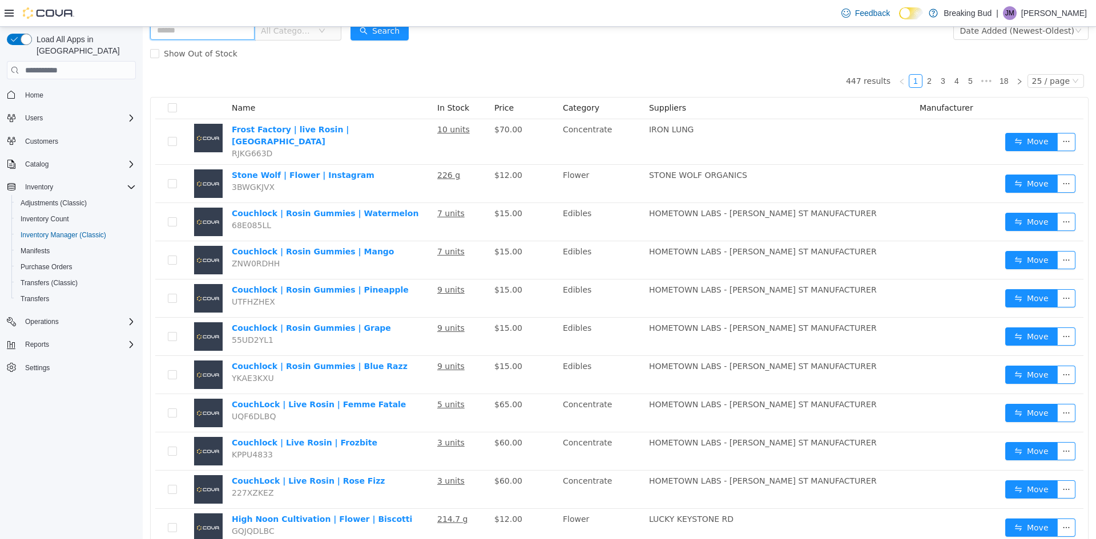
click at [189, 34] on input "text" at bounding box center [202, 31] width 104 height 18
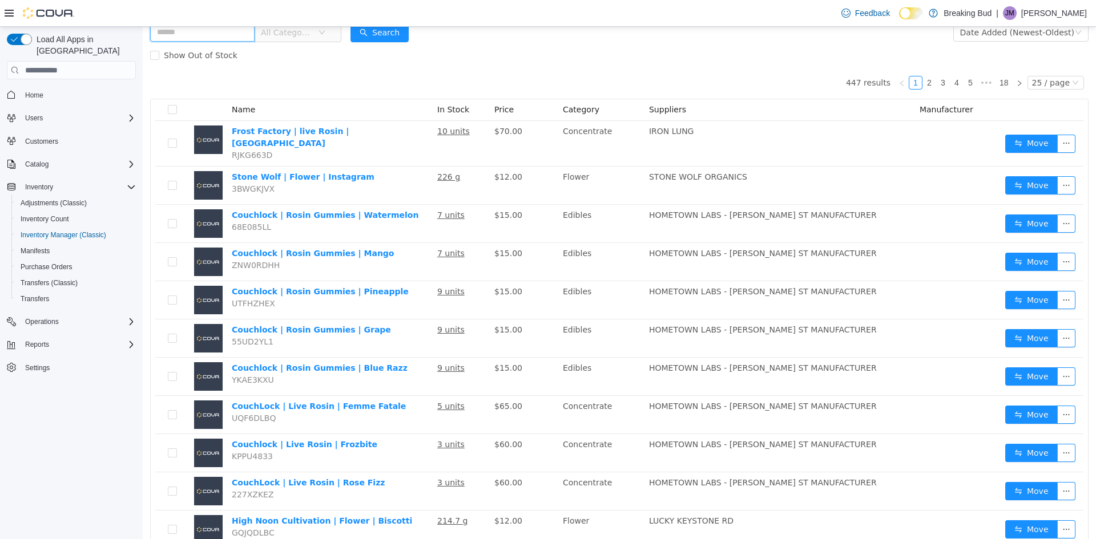
click at [166, 36] on input "text" at bounding box center [202, 32] width 104 height 18
type input "*******"
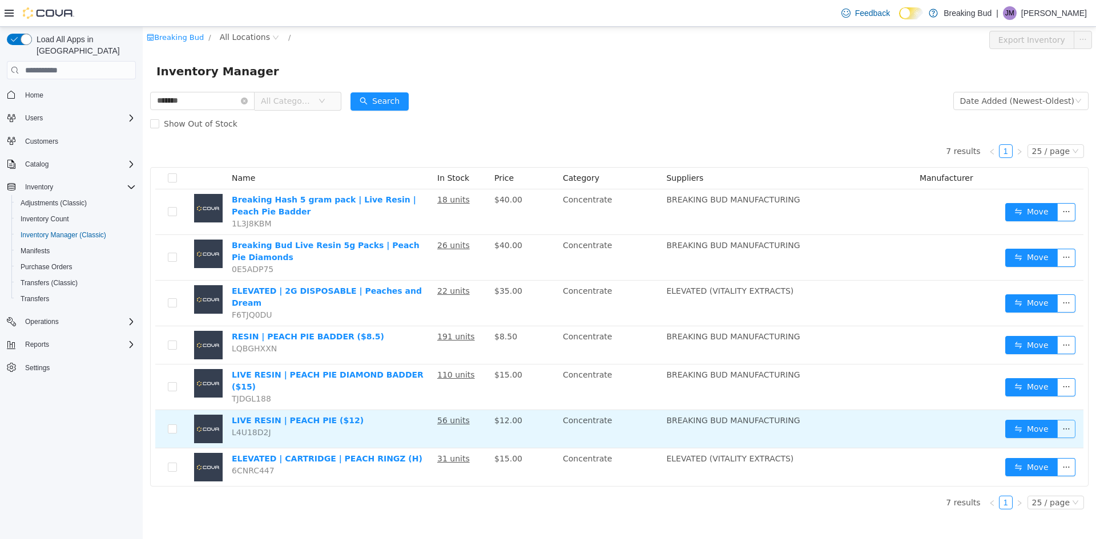
click at [1071, 420] on button "button" at bounding box center [1066, 429] width 18 height 18
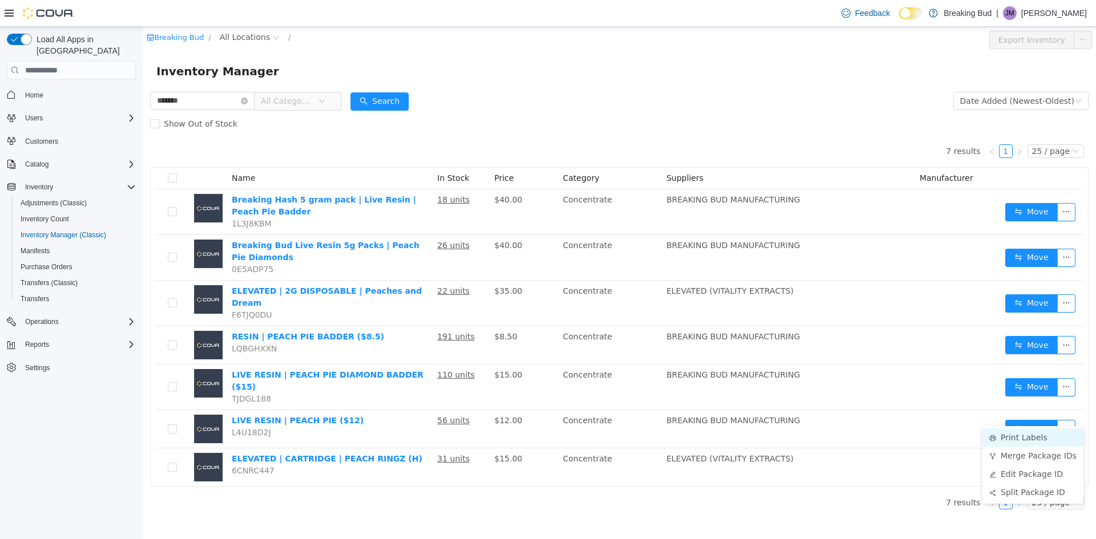
click at [1039, 435] on li "Print Labels" at bounding box center [1032, 438] width 101 height 18
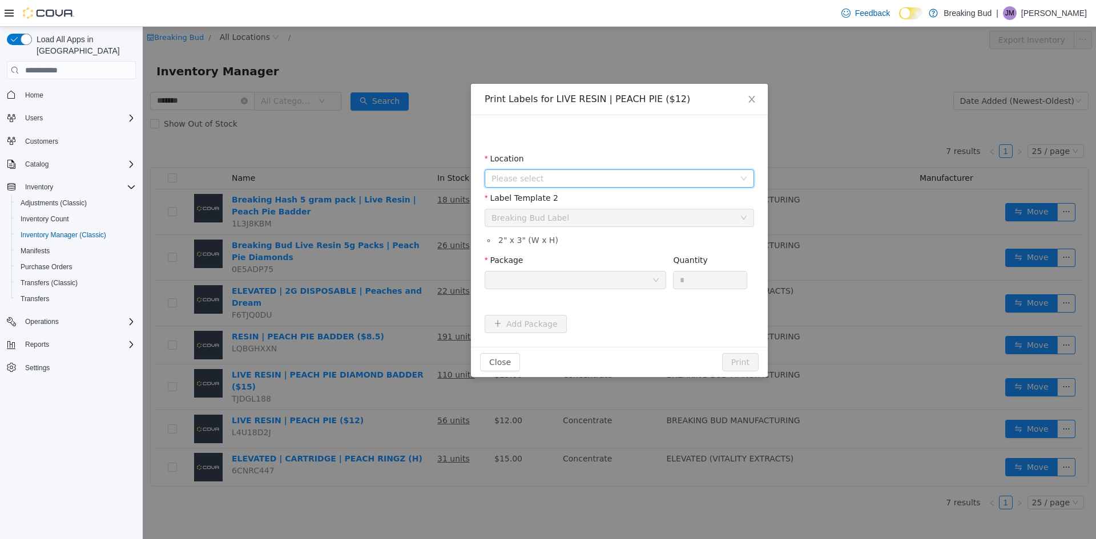
click at [539, 173] on span "Please select" at bounding box center [612, 178] width 243 height 11
click at [551, 243] on span "[STREET_ADDRESS]" at bounding box center [553, 241] width 79 height 9
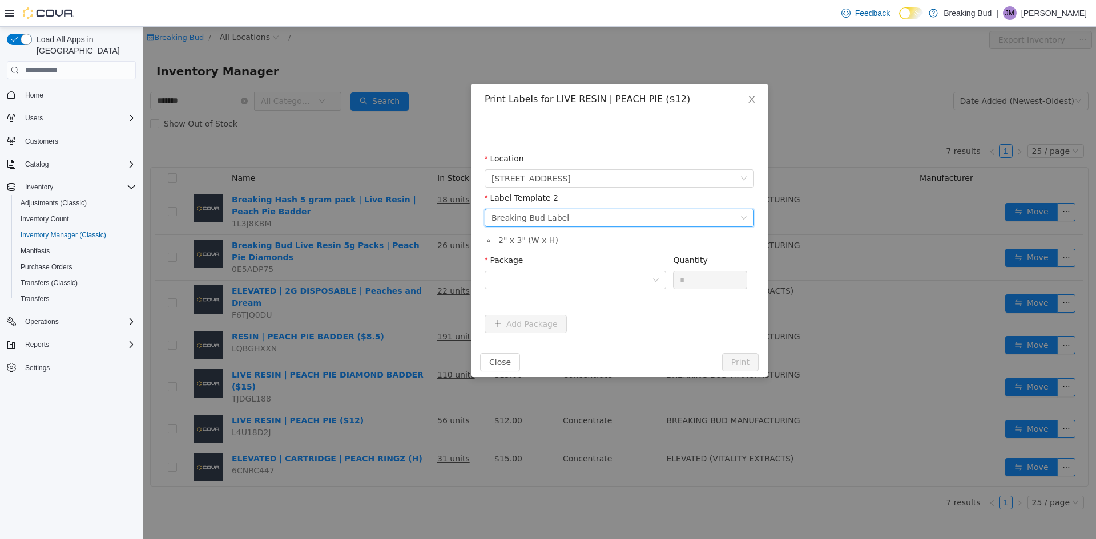
click at [536, 216] on div "Breaking Bud Label" at bounding box center [530, 217] width 78 height 17
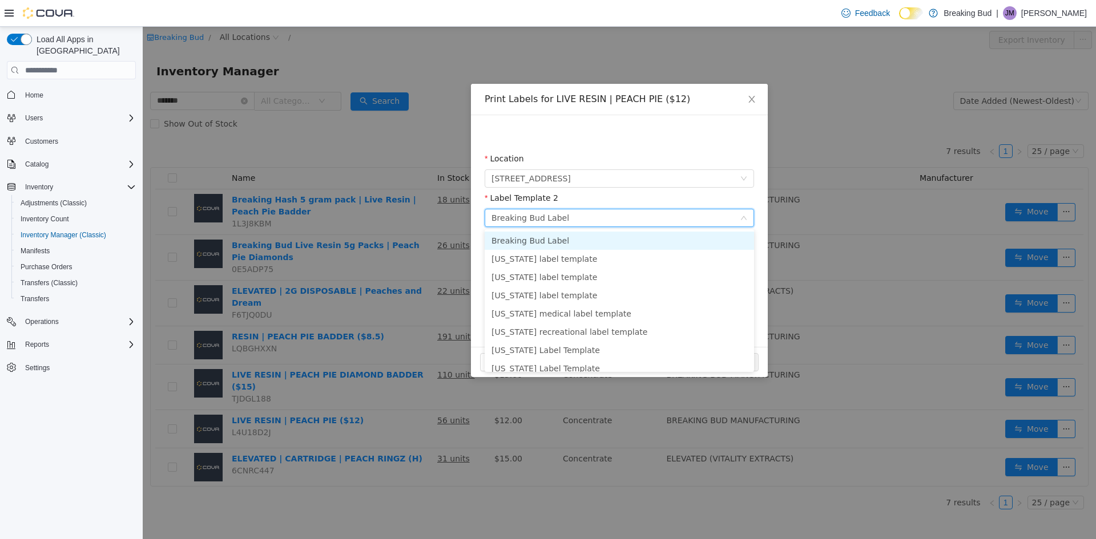
click at [555, 236] on li "Breaking Bud Label" at bounding box center [618, 241] width 269 height 18
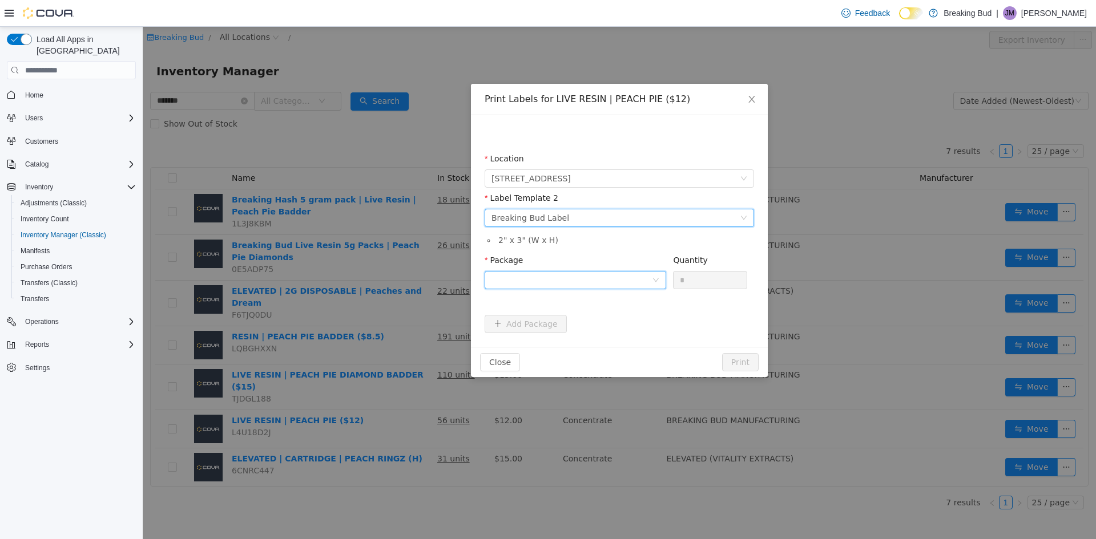
click at [531, 280] on div at bounding box center [571, 280] width 160 height 17
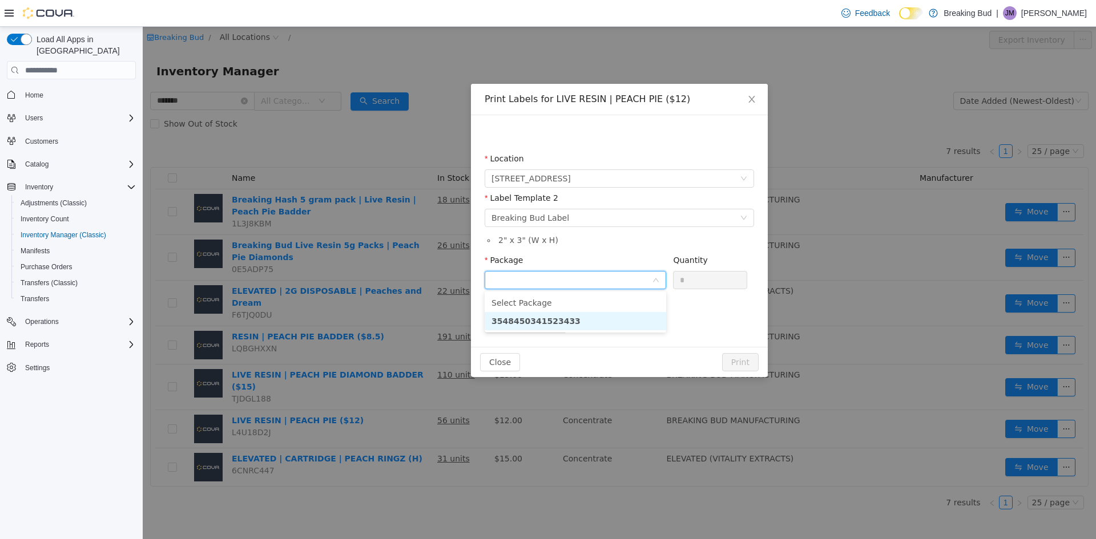
click at [555, 324] on strong "3548450341523433" at bounding box center [535, 321] width 89 height 9
click at [708, 273] on input "*" at bounding box center [709, 280] width 73 height 17
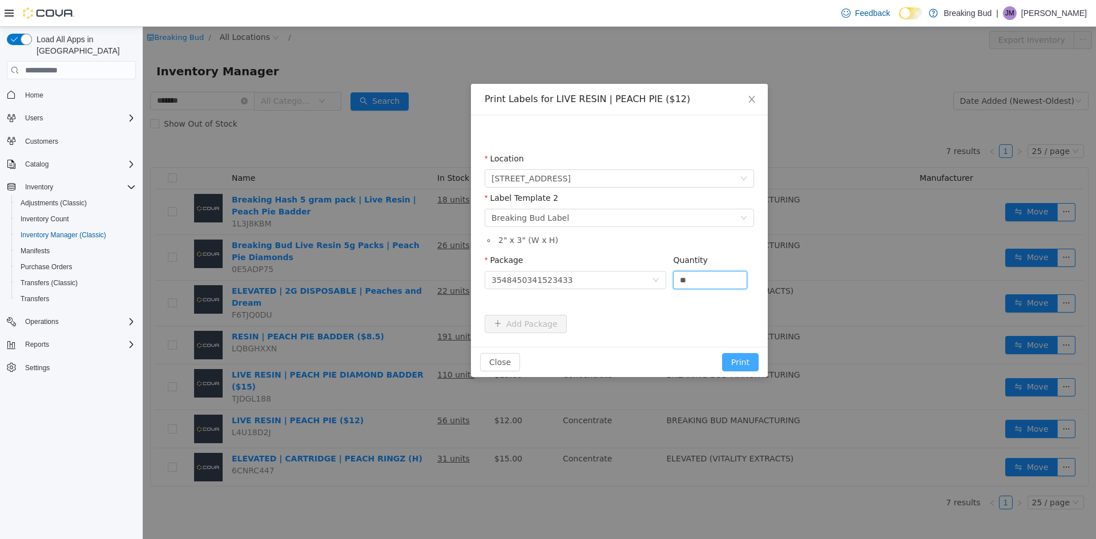
type input "**"
click at [742, 365] on button "Print" at bounding box center [740, 362] width 37 height 18
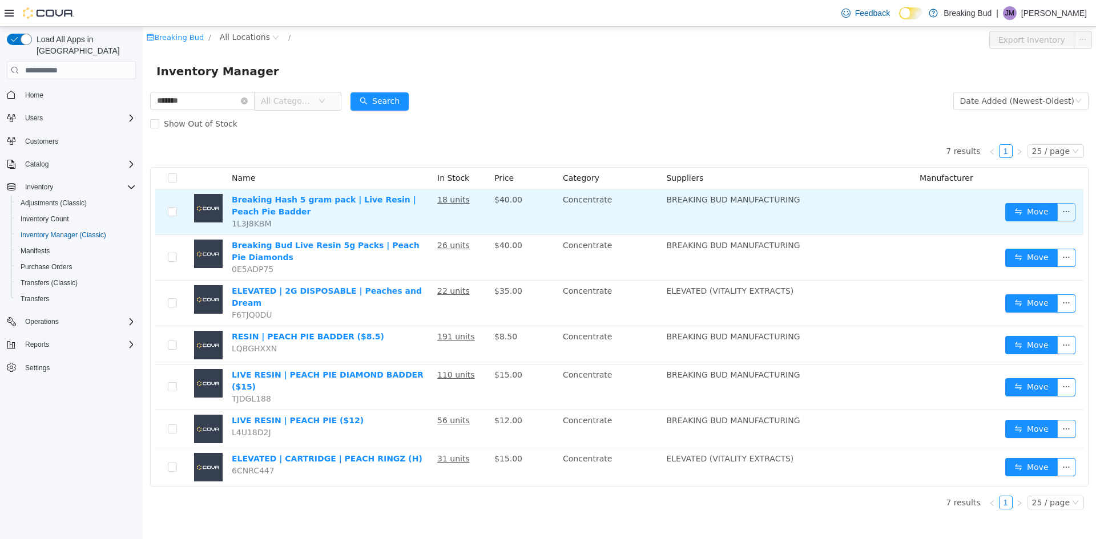
click at [1070, 215] on button "button" at bounding box center [1066, 212] width 18 height 18
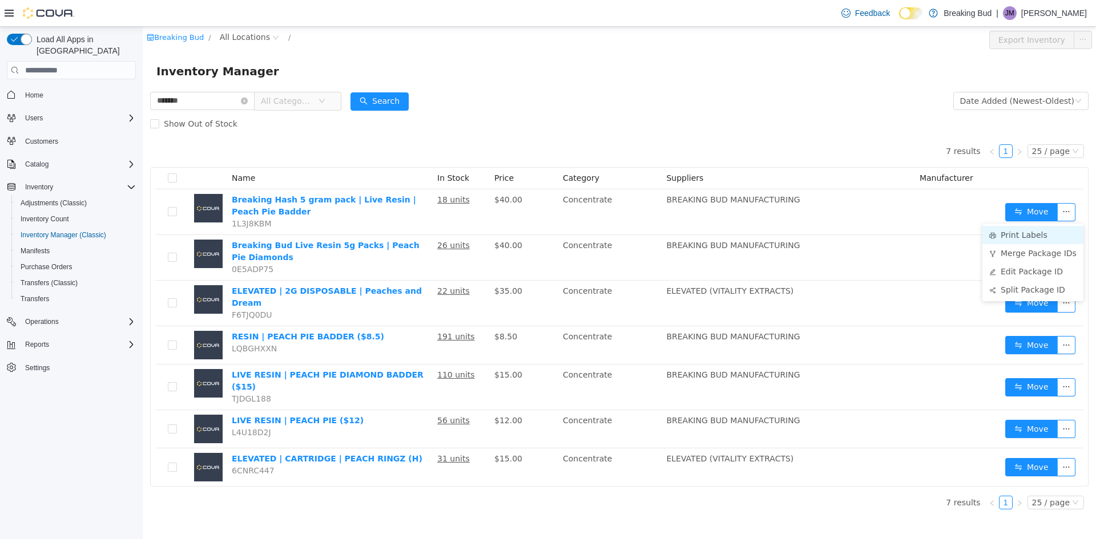
click at [1026, 239] on li "Print Labels" at bounding box center [1032, 235] width 101 height 18
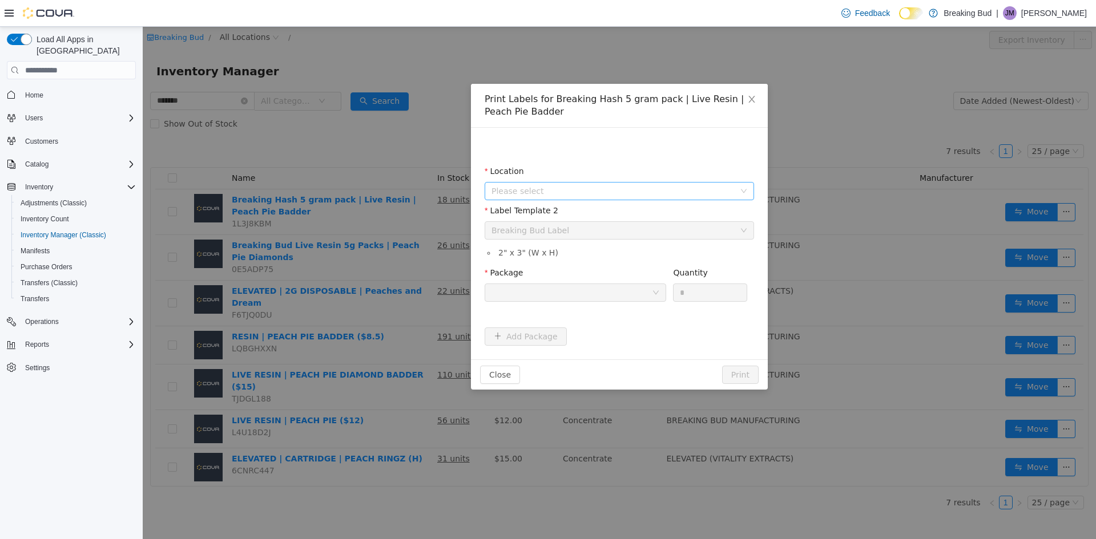
click at [583, 185] on span "Please select" at bounding box center [612, 190] width 243 height 11
click at [619, 244] on li "All Locations [STREET_ADDRESS]" at bounding box center [619, 244] width 265 height 35
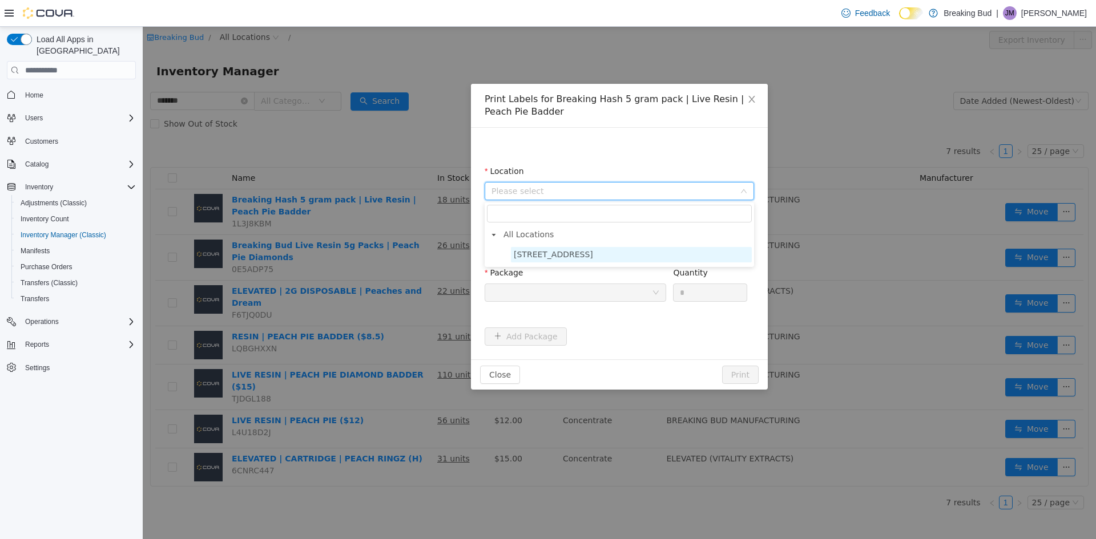
click at [620, 250] on span "[STREET_ADDRESS]" at bounding box center [631, 254] width 241 height 15
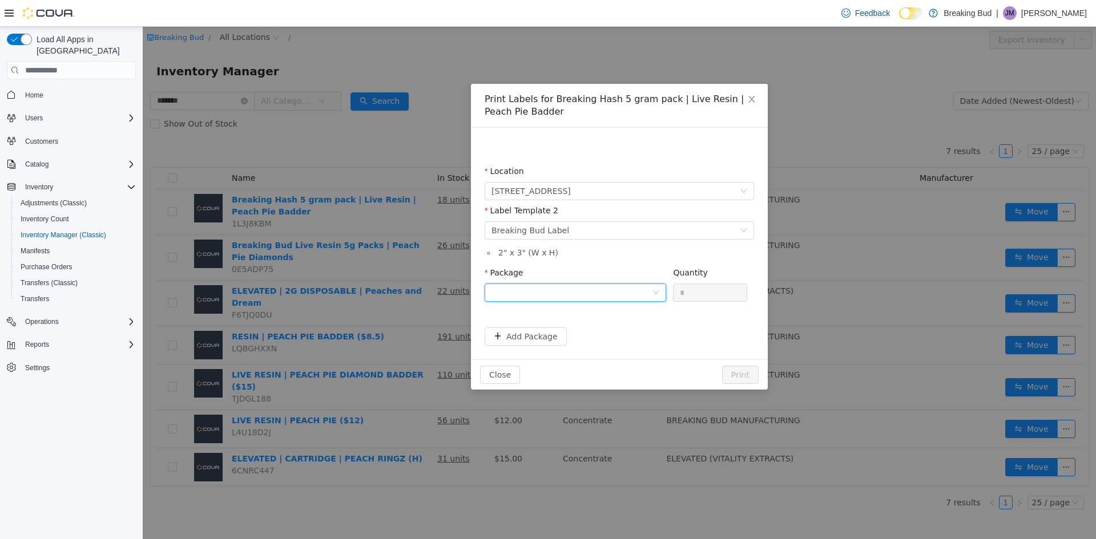
click at [616, 289] on div at bounding box center [571, 292] width 160 height 17
drag, startPoint x: 613, startPoint y: 330, endPoint x: 674, endPoint y: 323, distance: 61.5
click at [614, 330] on li "3548450341523433" at bounding box center [574, 334] width 181 height 18
drag, startPoint x: 691, startPoint y: 296, endPoint x: 529, endPoint y: 300, distance: 162.1
click at [529, 277] on span "Package 3548450341523433 Quantity *" at bounding box center [615, 272] width 262 height 9
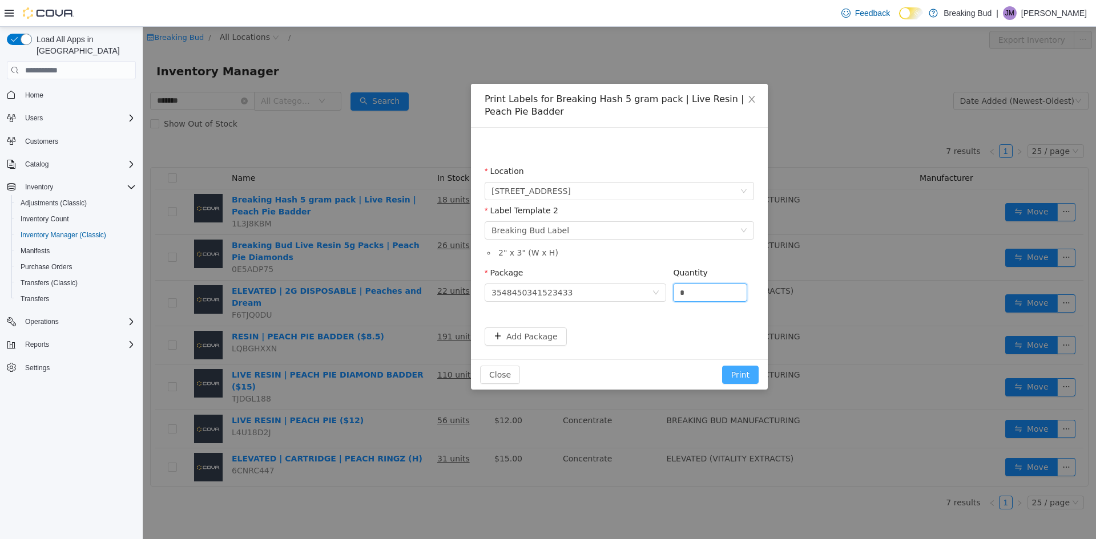
type input "*"
click at [748, 377] on button "Print" at bounding box center [740, 375] width 37 height 18
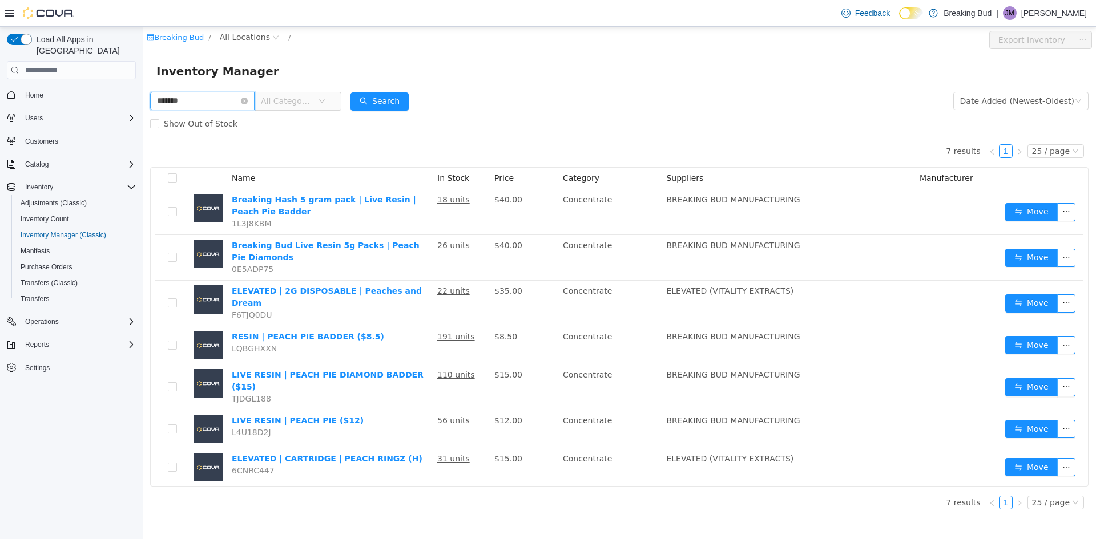
click at [250, 99] on input "*******" at bounding box center [202, 101] width 104 height 18
drag, startPoint x: 254, startPoint y: 98, endPoint x: 253, endPoint y: 112, distance: 13.8
click at [248, 99] on icon "icon: close-circle" at bounding box center [244, 101] width 7 height 7
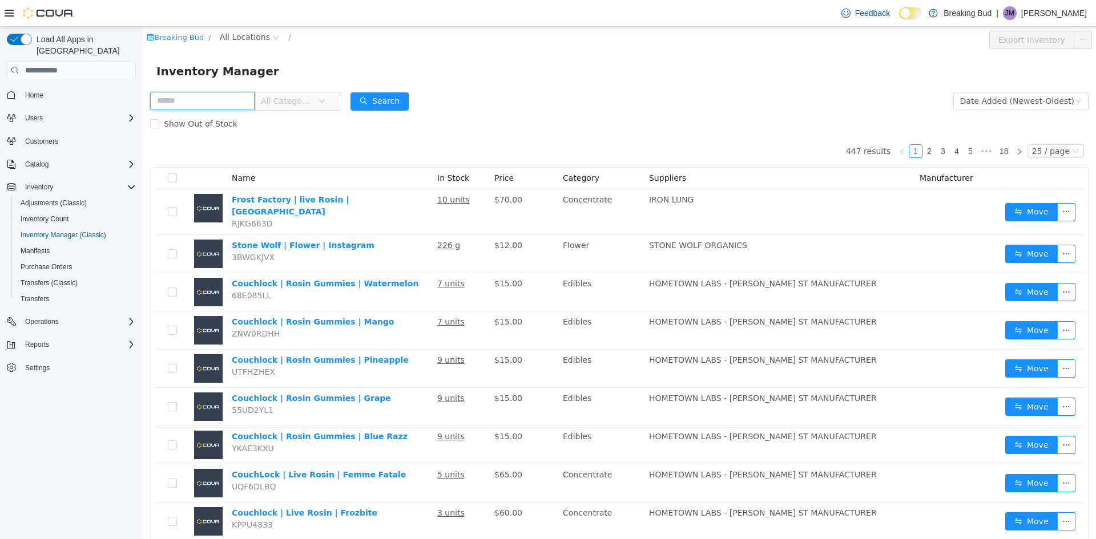
click at [203, 103] on input "text" at bounding box center [202, 101] width 104 height 18
type input "*****"
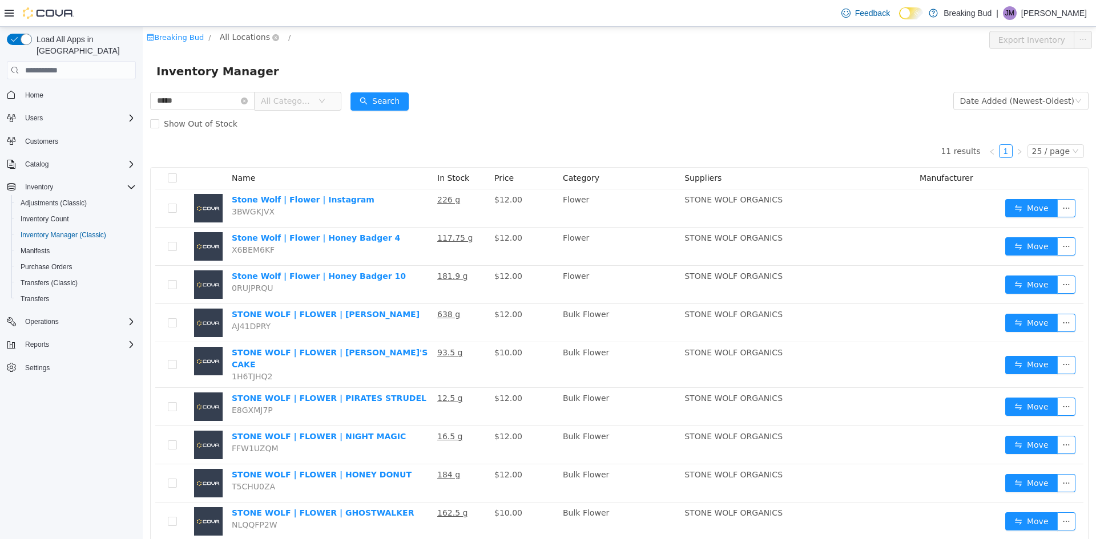
click at [229, 31] on span "All Locations" at bounding box center [245, 37] width 50 height 13
click at [288, 96] on span "[STREET_ADDRESS]" at bounding box center [280, 98] width 79 height 9
click at [330, 36] on div "All Rooms" at bounding box center [349, 39] width 39 height 17
click at [320, 77] on li "Sales Floor" at bounding box center [335, 81] width 68 height 18
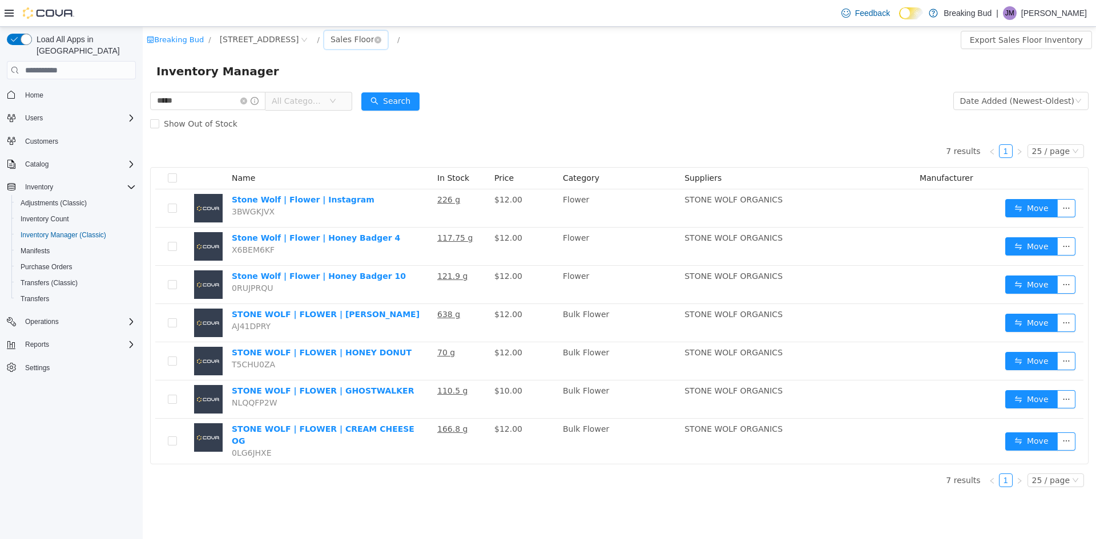
click at [332, 34] on div "Sales Floor" at bounding box center [352, 39] width 44 height 17
click at [332, 101] on li "Backstock Inventory" at bounding box center [335, 99] width 68 height 18
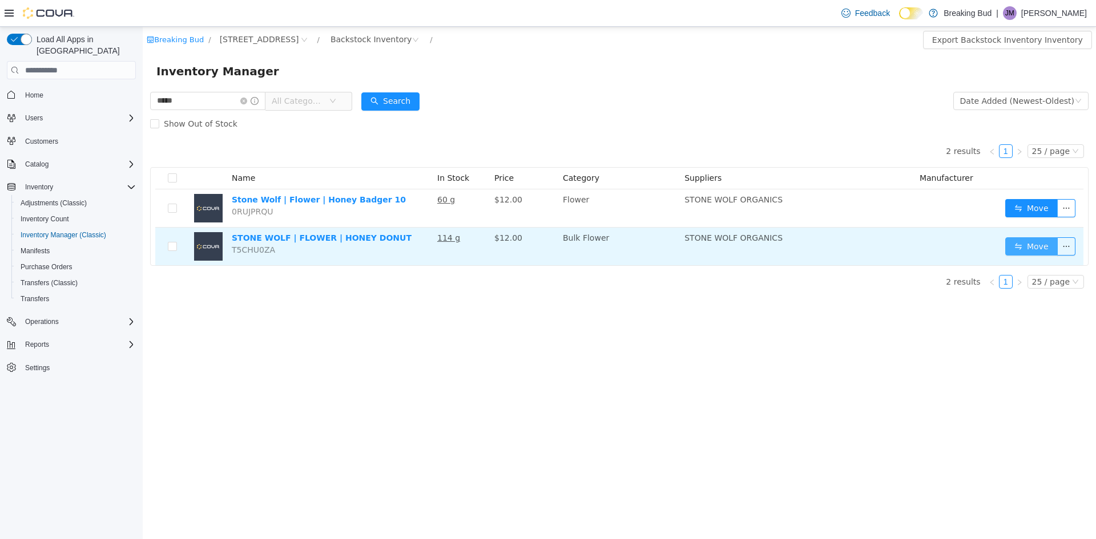
click at [1035, 255] on button "Move" at bounding box center [1031, 246] width 52 height 18
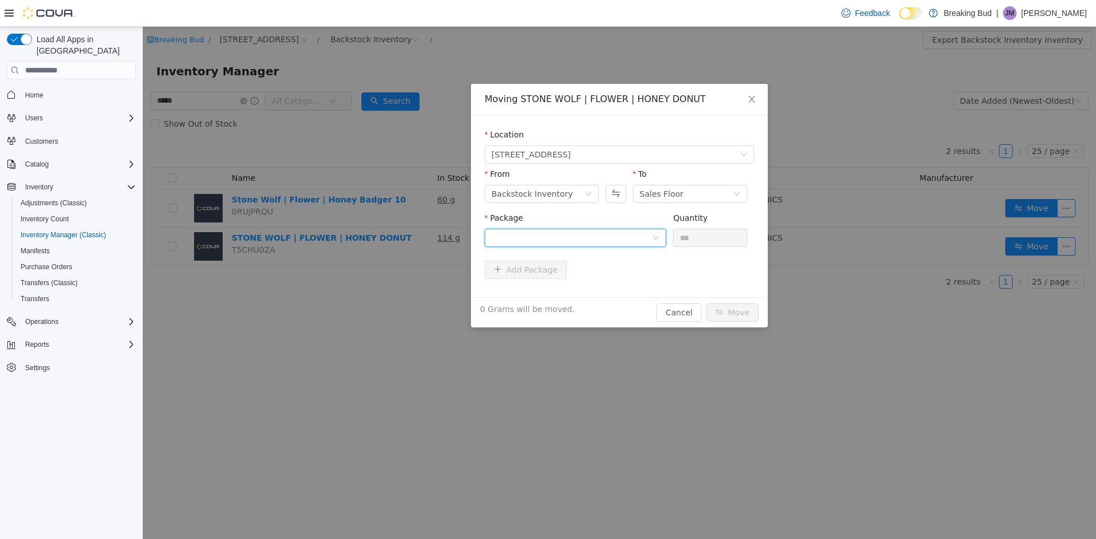
click at [587, 236] on div at bounding box center [571, 237] width 160 height 17
drag, startPoint x: 555, startPoint y: 285, endPoint x: 577, endPoint y: 278, distance: 24.0
click at [556, 287] on span "Quantity : 114 Grams" at bounding box center [531, 291] width 81 height 9
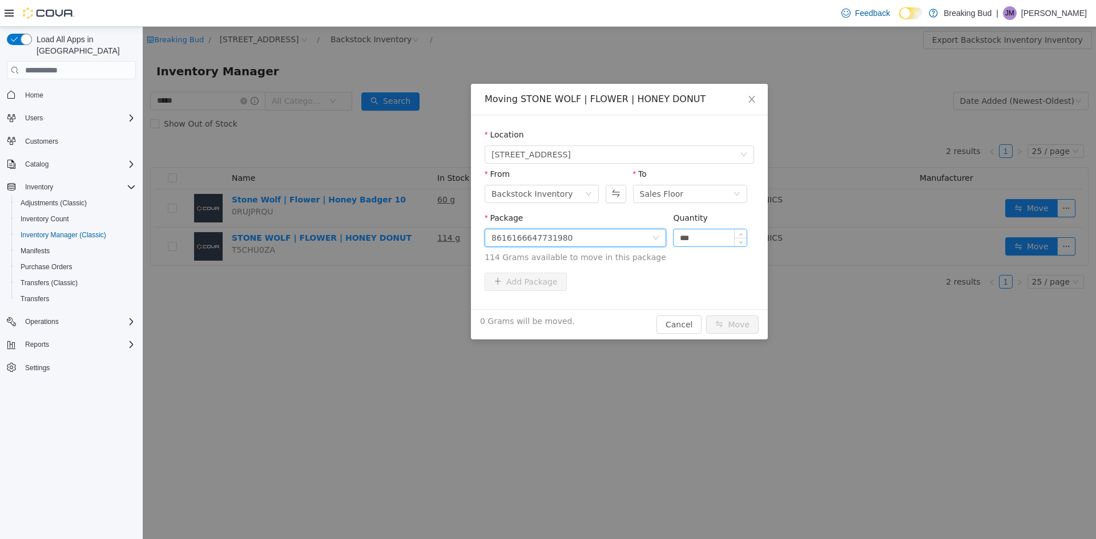
click at [709, 238] on input "***" at bounding box center [709, 237] width 73 height 17
click at [710, 240] on input "***" at bounding box center [709, 237] width 73 height 17
type input "***"
drag, startPoint x: 737, startPoint y: 325, endPoint x: 690, endPoint y: 330, distance: 46.4
click at [726, 329] on button "Move" at bounding box center [732, 325] width 52 height 18
